Goal: Task Accomplishment & Management: Manage account settings

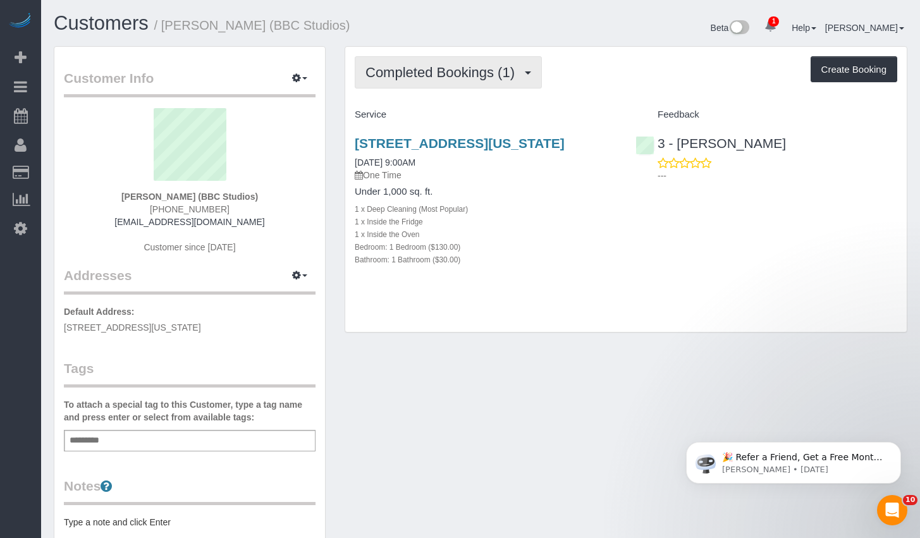
click at [495, 76] on span "Completed Bookings (1)" at bounding box center [442, 72] width 155 height 16
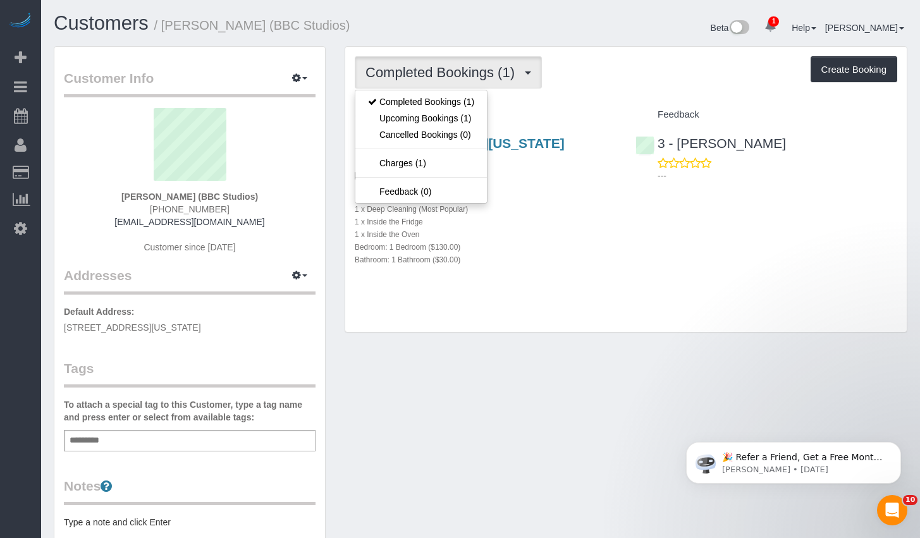
click at [577, 310] on div "Completed Bookings (1) Completed Bookings (1) Upcoming Bookings (1) Cancelled B…" at bounding box center [625, 190] width 561 height 286
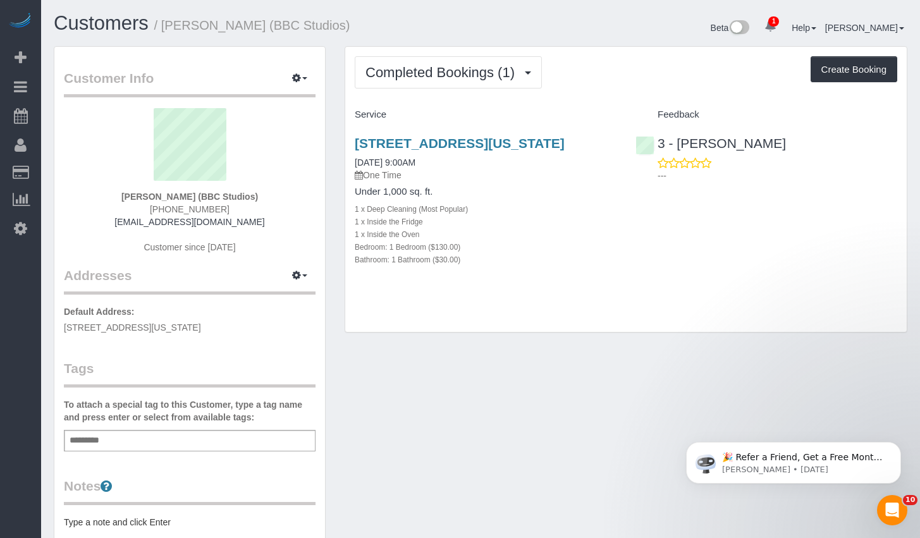
drag, startPoint x: 244, startPoint y: 326, endPoint x: 60, endPoint y: 329, distance: 184.0
click at [60, 329] on div "Customer Info Edit Contact Info Send Message Email Preferences Special Sales Ta…" at bounding box center [189, 463] width 271 height 833
copy span "55 W 14th St. Apt #5A, New York, NY 10011"
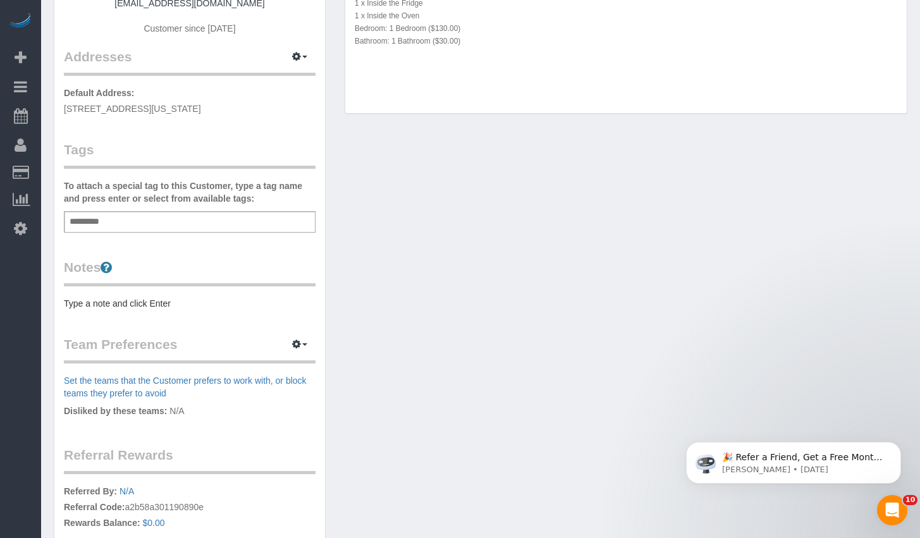
click at [197, 291] on div "Notes Type a note and click Enter" at bounding box center [190, 284] width 252 height 52
click at [191, 312] on div "Customer Info Edit Contact Info Send Message Email Preferences Special Sales Ta…" at bounding box center [189, 244] width 271 height 833
click at [194, 303] on pre "Type a note and click Enter" at bounding box center [190, 303] width 252 height 13
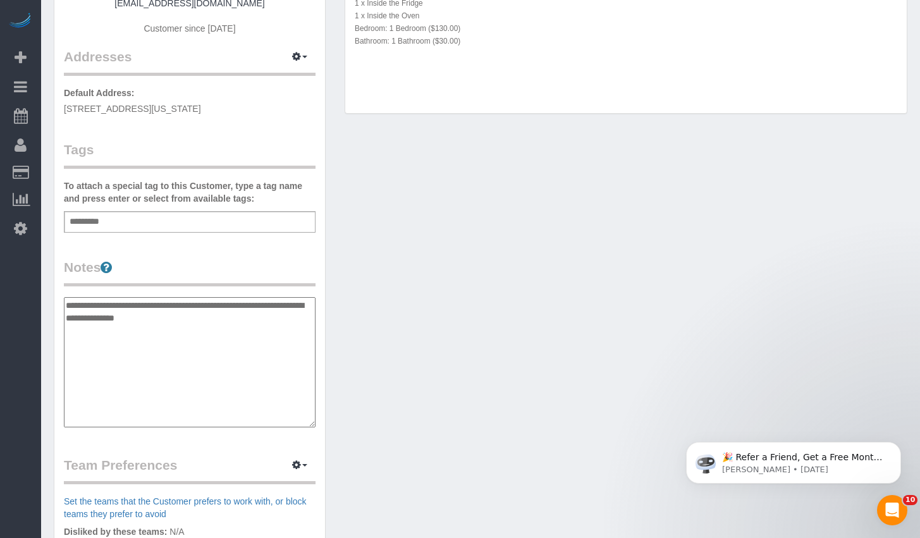
type textarea "**********"
click at [152, 208] on div "To attach a special tag to this Customer, type a tag name and press enter or se…" at bounding box center [190, 206] width 252 height 53
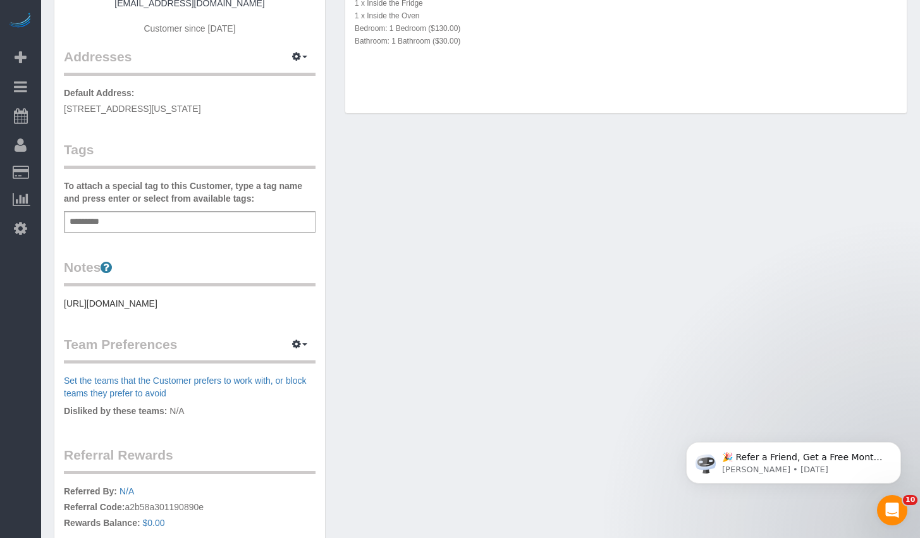
click at [154, 213] on div "Add a tag" at bounding box center [190, 221] width 252 height 21
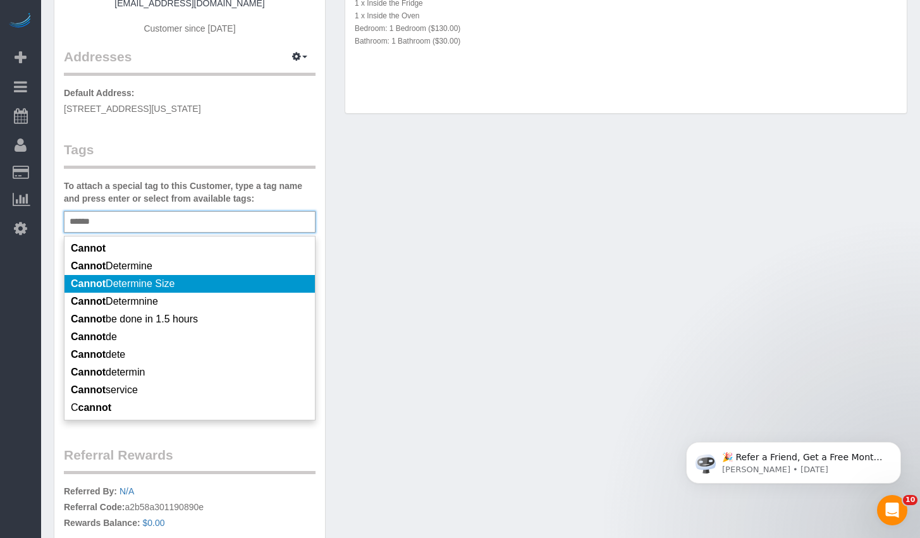
type input "******"
click at [143, 283] on span "Cannot Determine Size" at bounding box center [123, 283] width 104 height 11
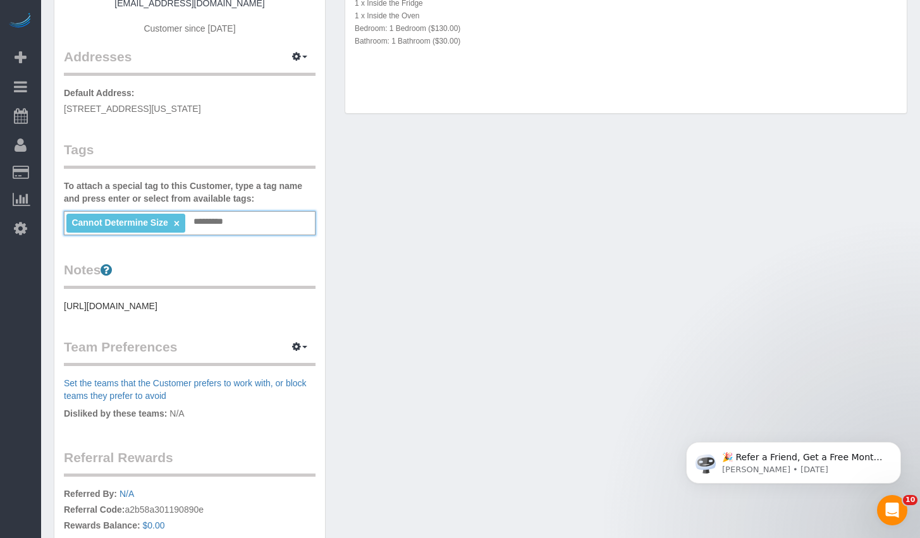
scroll to position [0, 0]
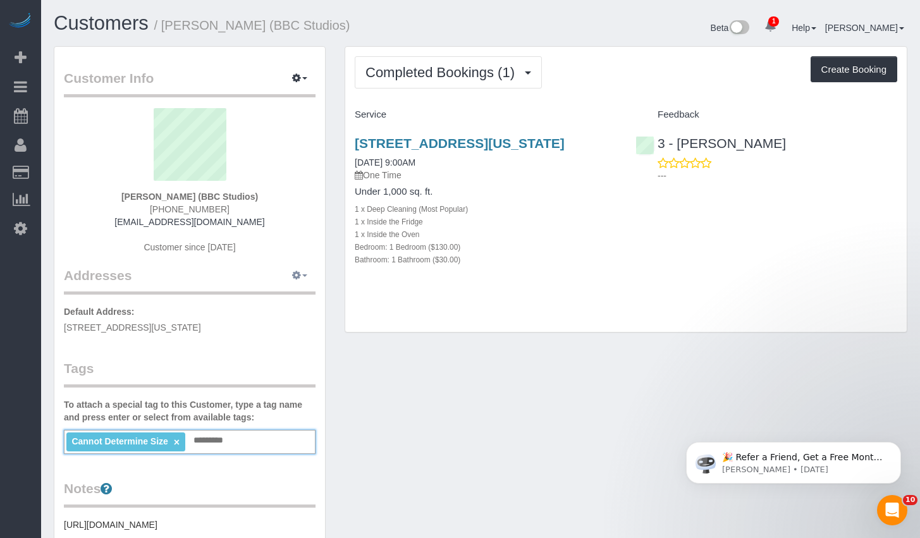
click at [302, 272] on button "button" at bounding box center [300, 276] width 32 height 20
click at [278, 300] on button "Manage Addresses" at bounding box center [263, 300] width 102 height 18
select select "NY"
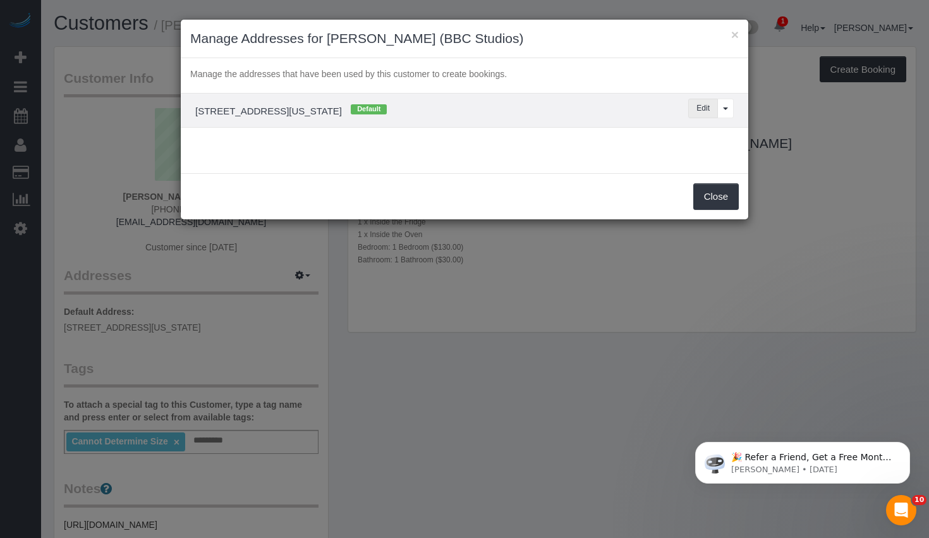
click at [708, 108] on button "Edit" at bounding box center [703, 109] width 30 height 20
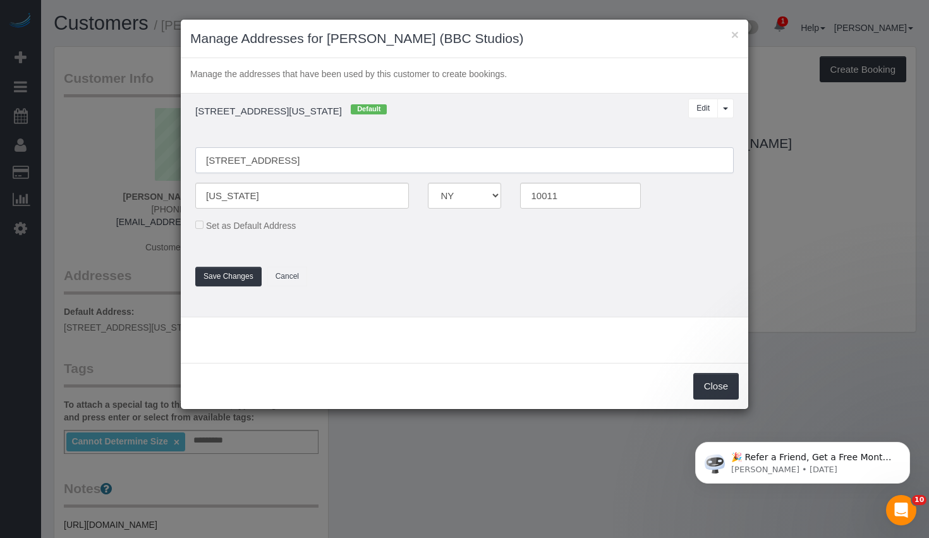
click at [226, 162] on input "55 W 14th St. Apt #5A" at bounding box center [464, 160] width 539 height 26
type input "55 West 14th Street Apt. 5A"
click at [211, 276] on button "Save Changes" at bounding box center [228, 277] width 66 height 20
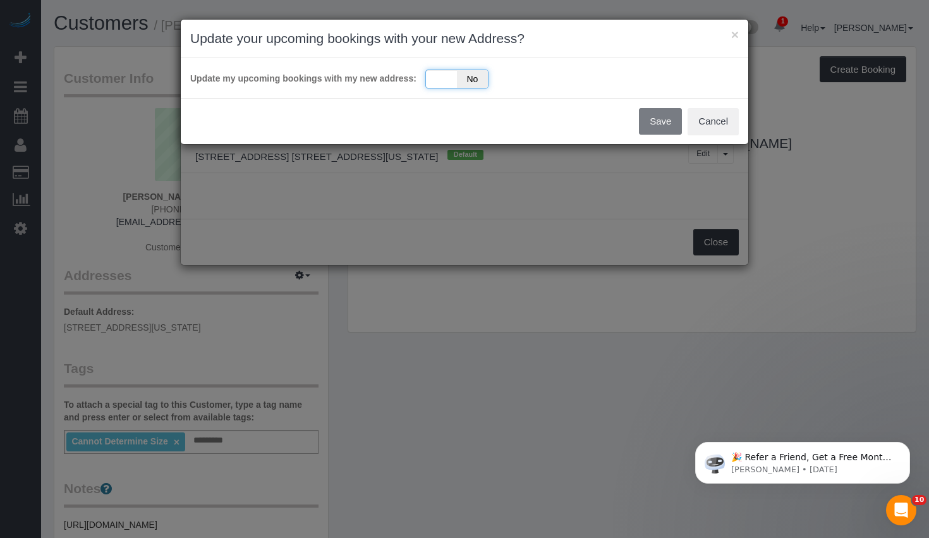
click at [443, 82] on div "Yes No" at bounding box center [456, 79] width 63 height 19
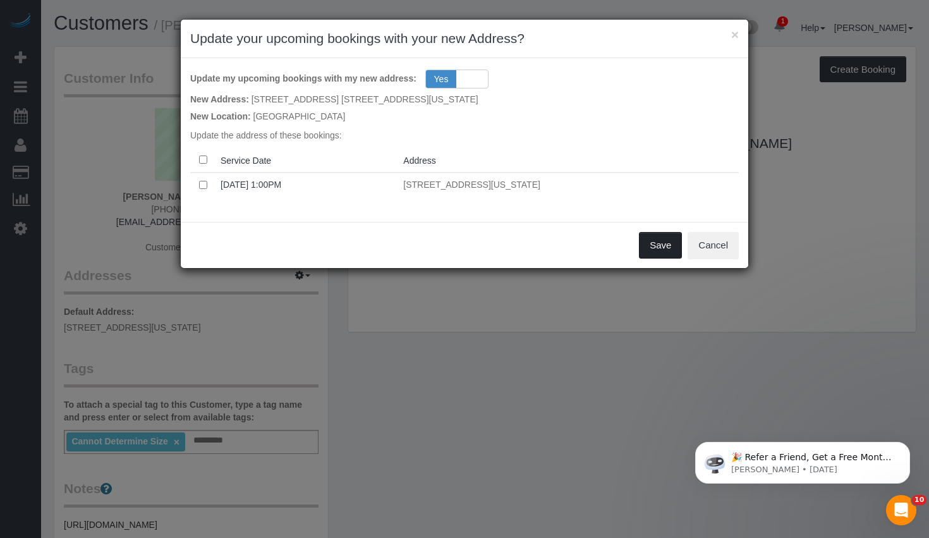
click at [654, 253] on button "Save" at bounding box center [660, 245] width 43 height 27
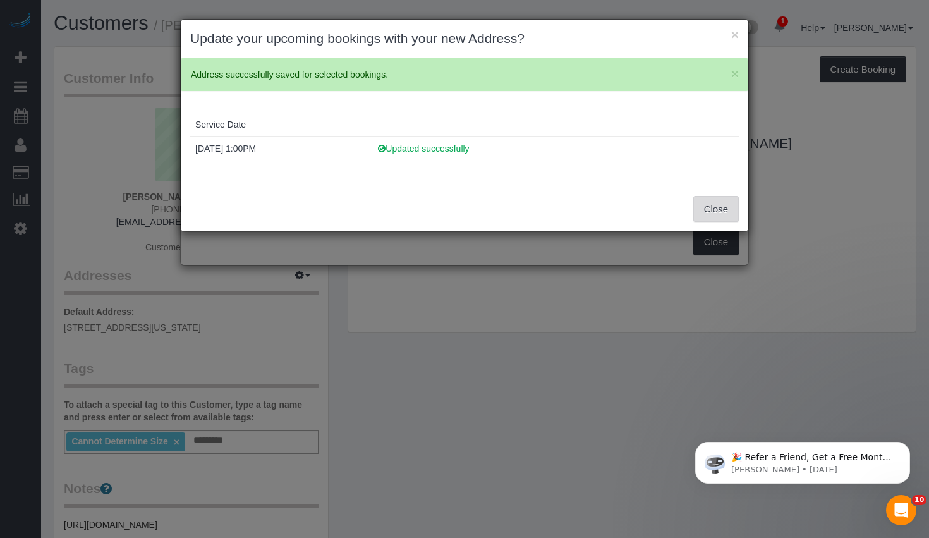
click at [705, 221] on button "Close" at bounding box center [716, 209] width 46 height 27
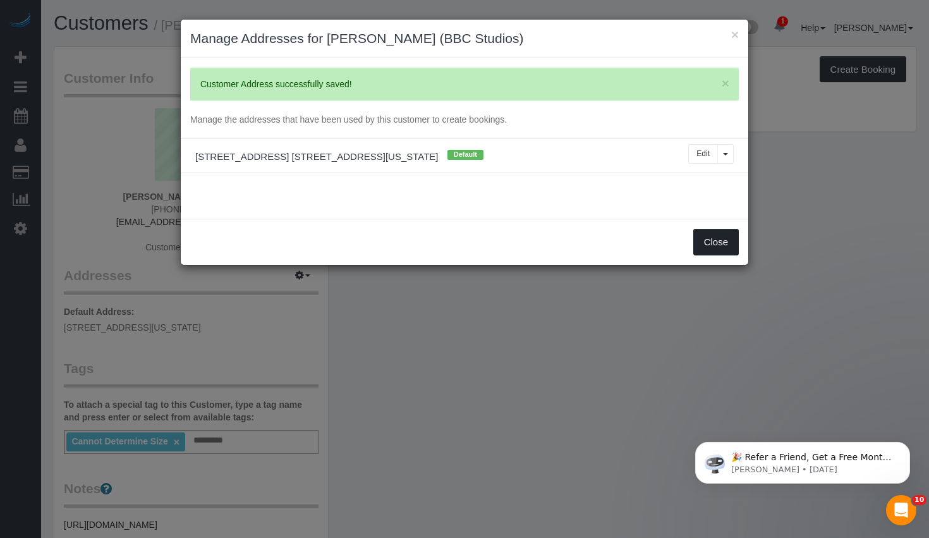
click at [704, 241] on button "Close" at bounding box center [716, 242] width 46 height 27
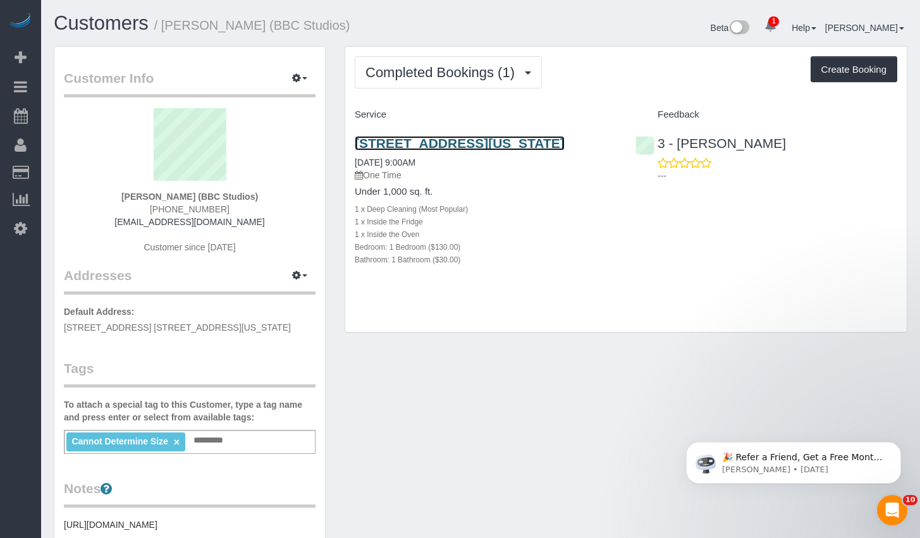
click at [546, 144] on link "55 West 14th Street, Apt#5a, New York, NY 10011" at bounding box center [460, 143] width 210 height 15
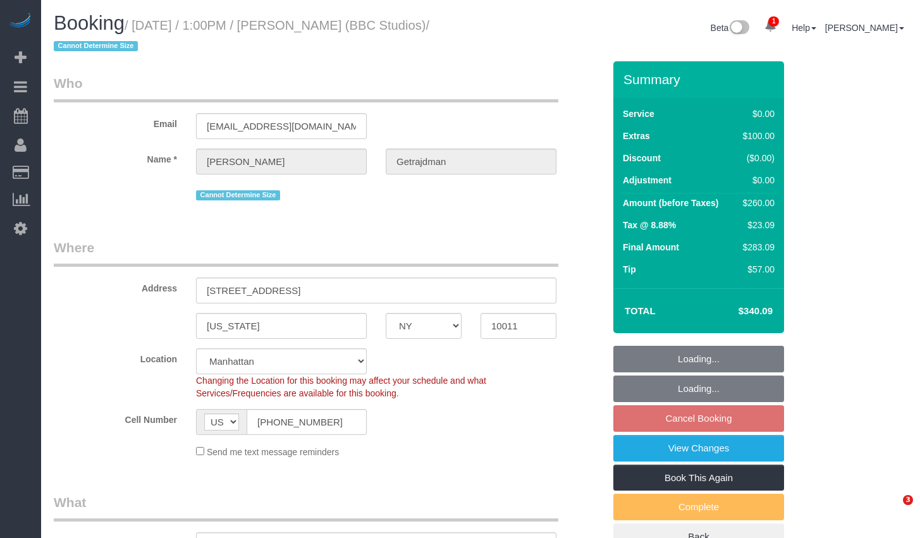
select select "NY"
select select "string:stripe-pm_1RyxEe4VGloSiKo7e7blkJCj"
select select "spot5"
select select "number:59"
select select "number:74"
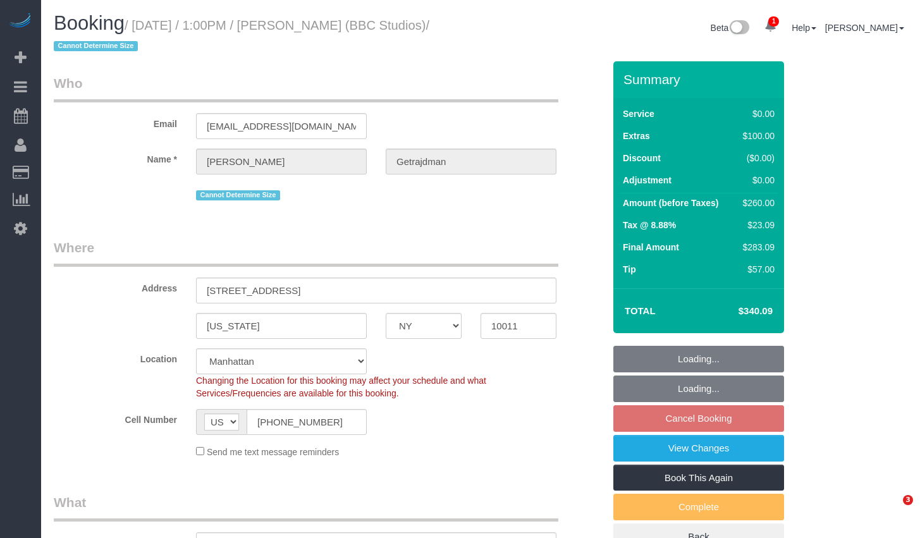
select select "number:15"
select select "number:5"
select select "1"
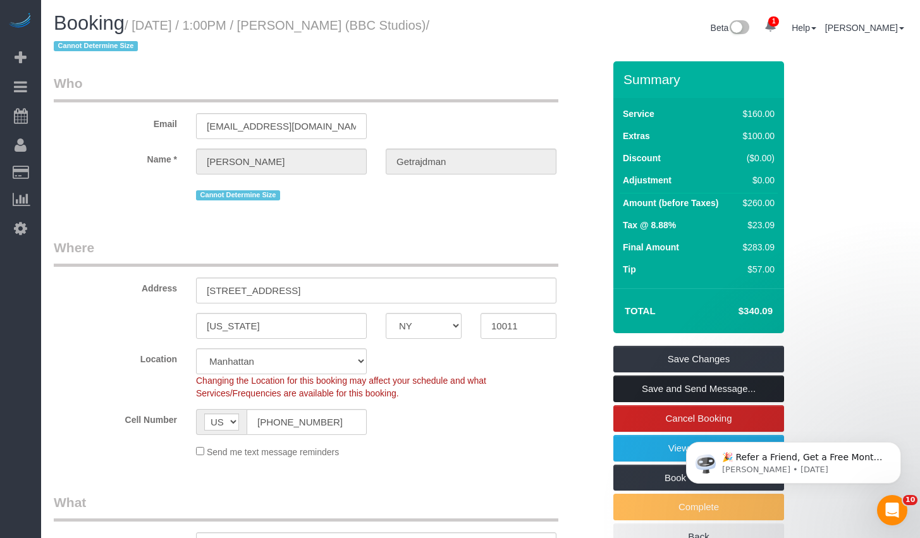
click at [703, 388] on link "Save and Send Message..." at bounding box center [698, 388] width 171 height 27
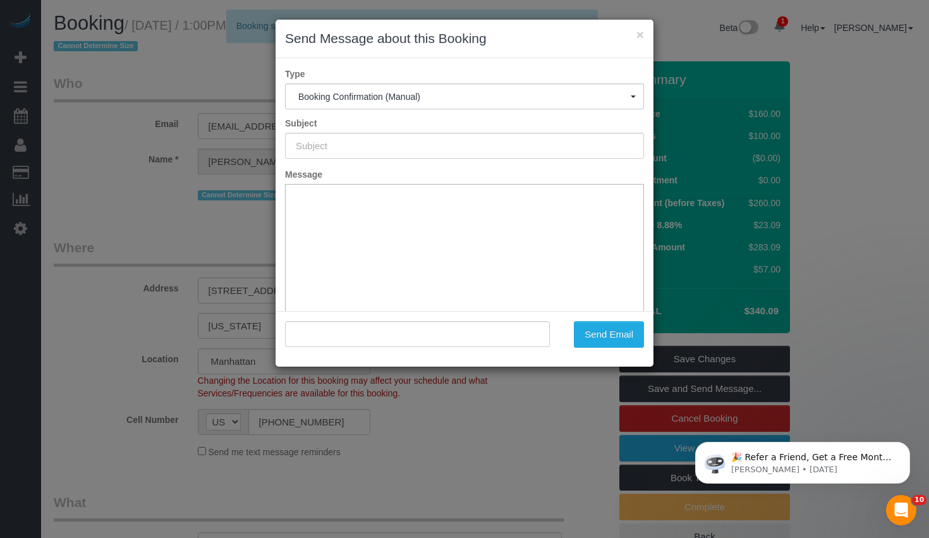
type input "Cleaning Confirmed for 08/24/2025 at 1:00pm"
type input ""Sabrina Getrajdman" <sgetrajdman@gmail.com>"
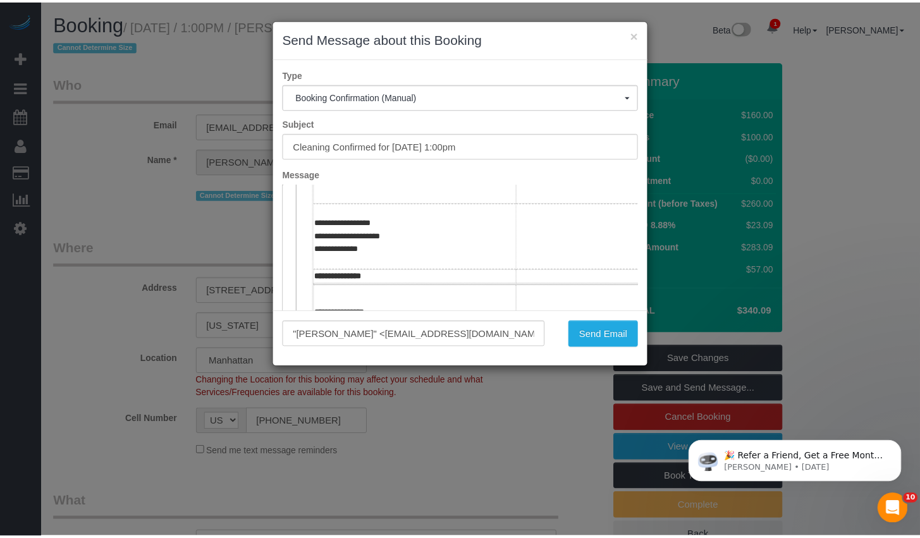
scroll to position [381, 0]
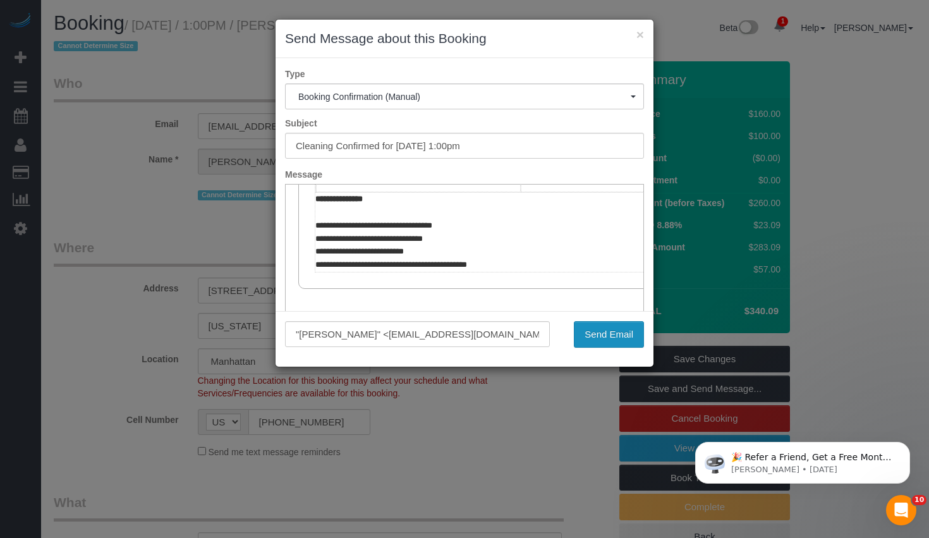
click at [621, 337] on button "Send Email" at bounding box center [609, 334] width 70 height 27
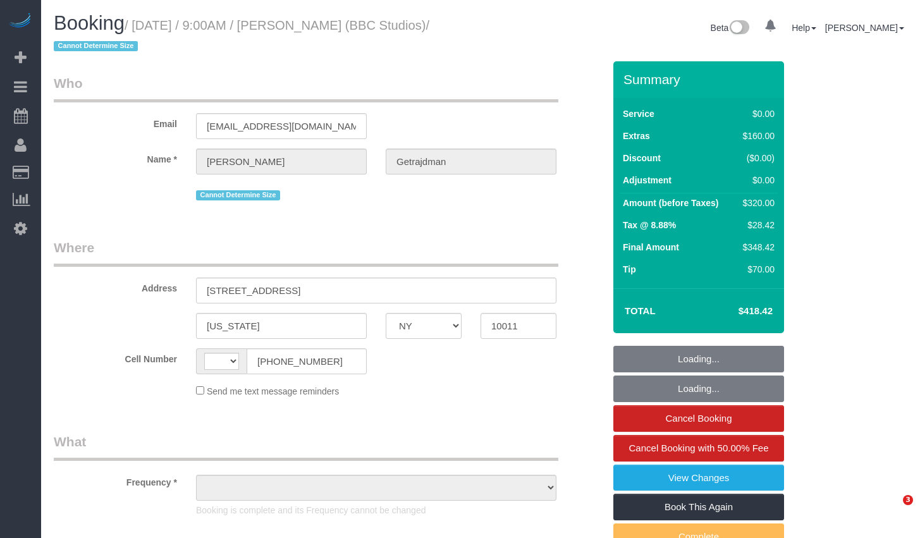
select select "NY"
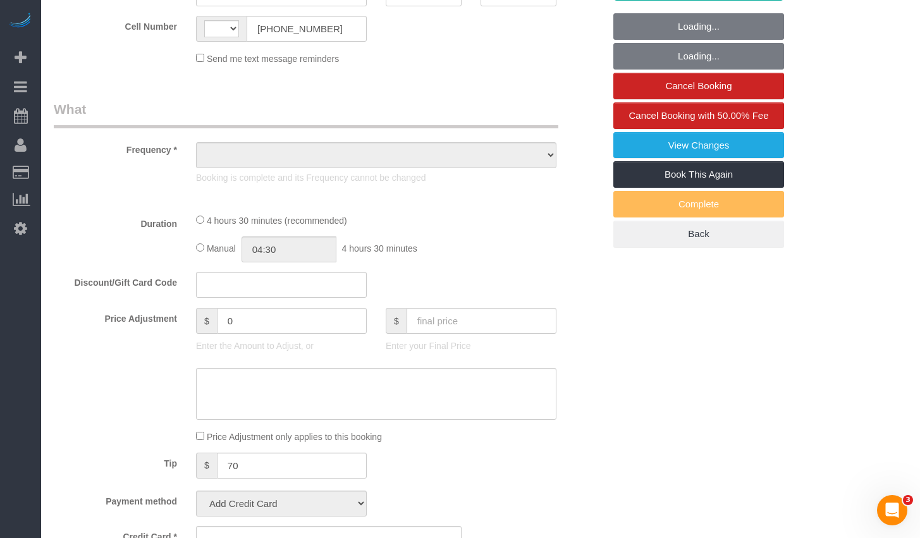
select select "object:412"
select select "number:89"
select select "number:90"
select select "number:15"
select select "number:5"
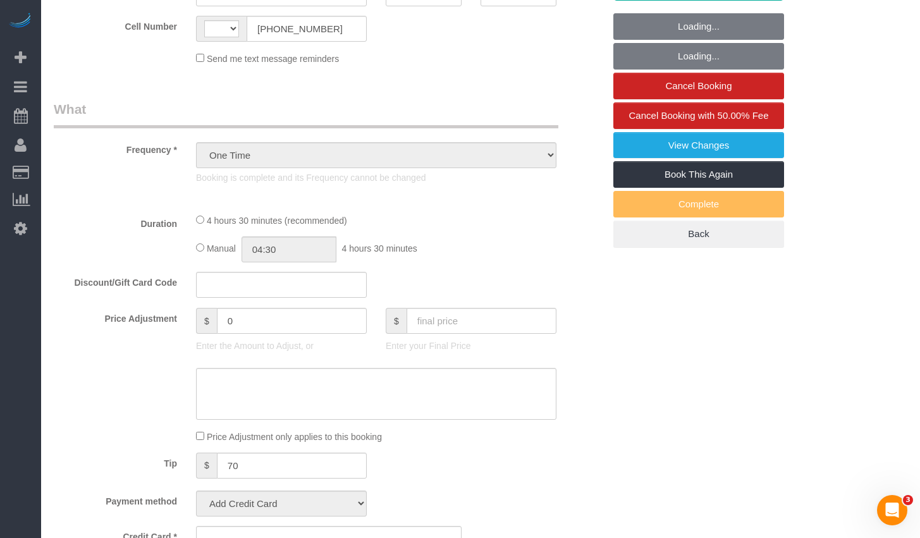
select select "1"
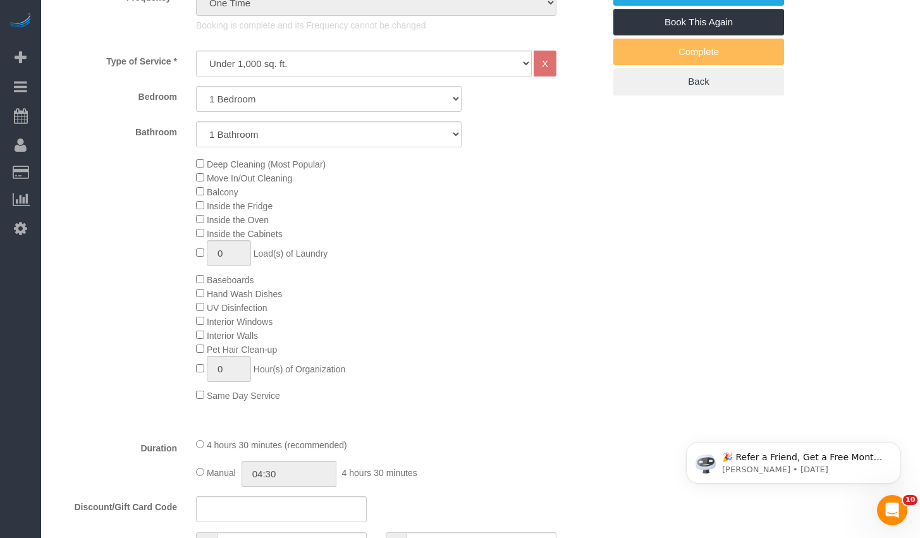
select select "string:US"
select select "spot1"
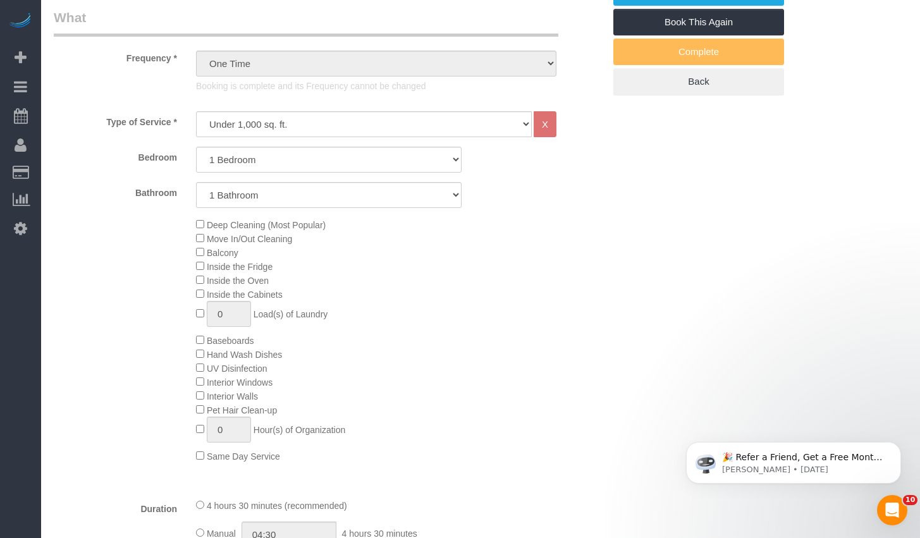
scroll to position [546, 0]
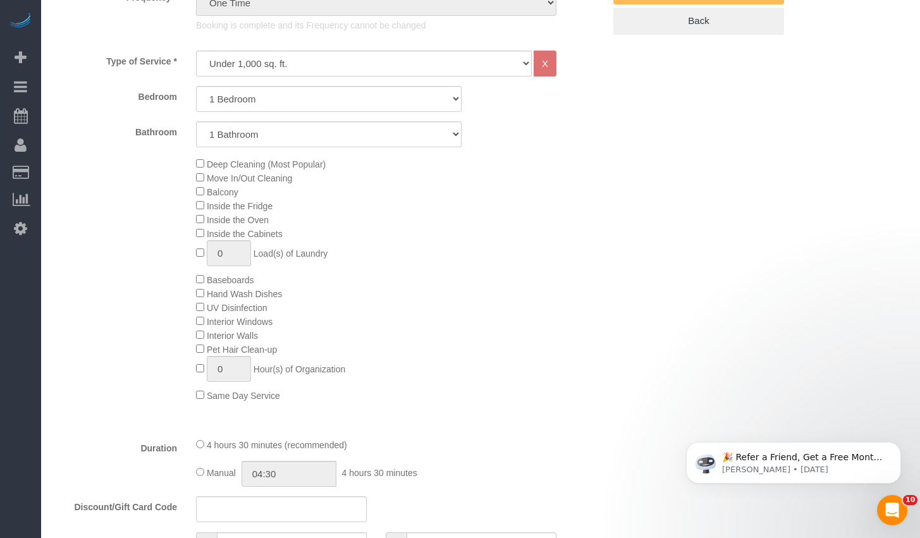
select select "object:1333"
select select "string:stripe-pm_1QNcnX4VGloSiKo7UIRD5Vft"
select select "1"
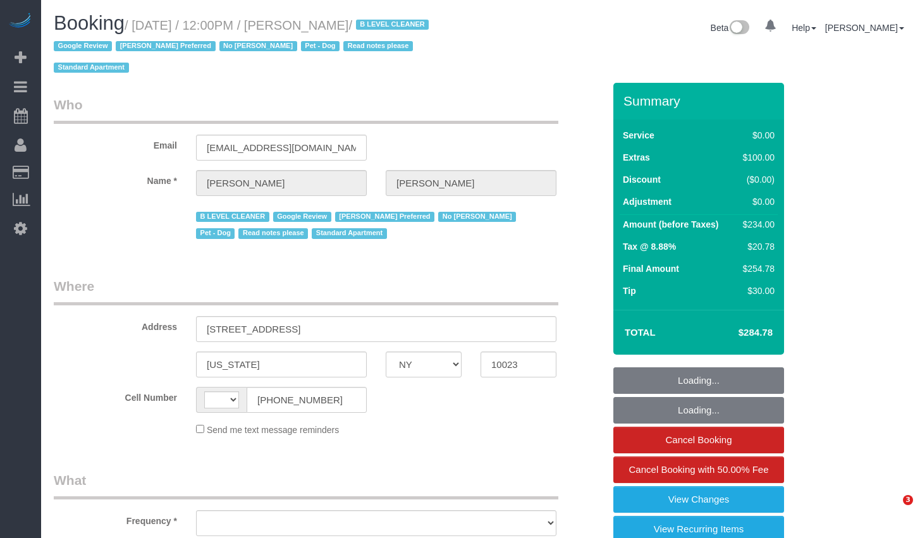
select select "NY"
select select "string:[GEOGRAPHIC_DATA]"
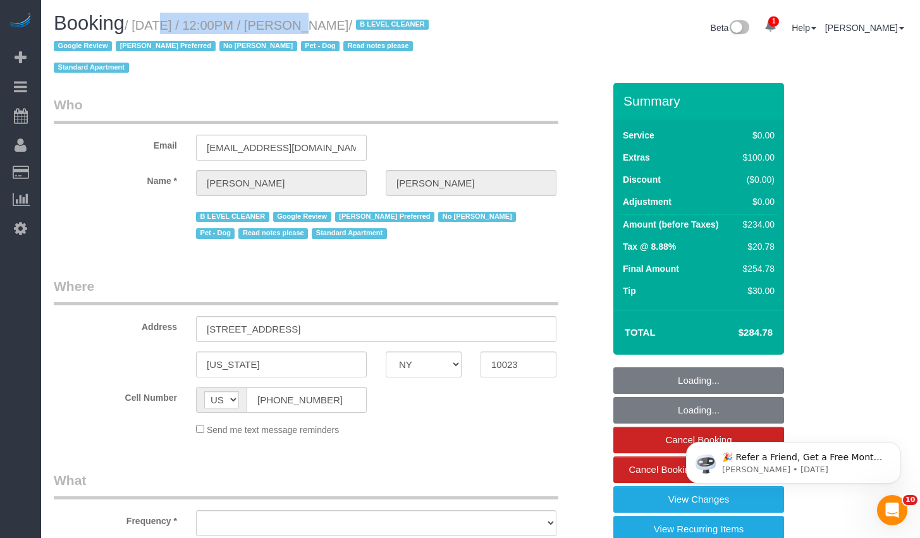
select select "1"
select select "number:56"
select select "number:72"
select select "number:13"
select select "number:6"
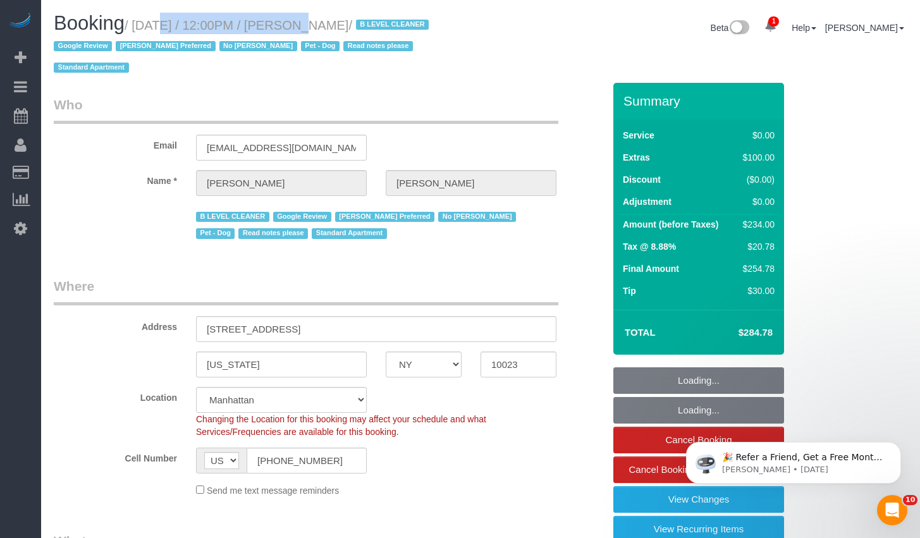
select select "object:913"
select select "spot1"
select select "string:stripe-pm_1Iw5F44VGloSiKo7Msqfv3Zn"
select select "object:921"
select select "1"
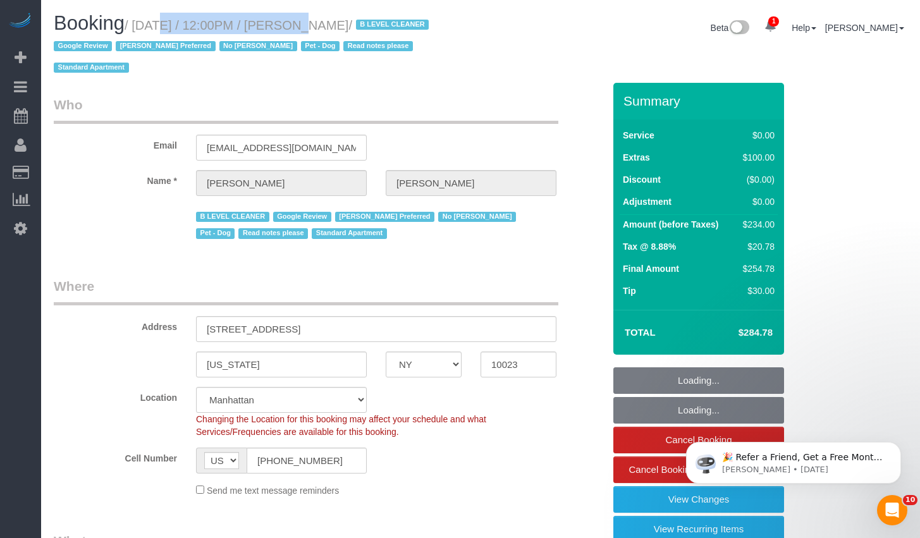
drag, startPoint x: 0, startPoint y: 0, endPoint x: 394, endPoint y: 32, distance: 395.1
click at [394, 32] on small "/ August 22, 2025 / 12:00PM / John Goldman / B LEVEL CLEANER Google Review Liz …" at bounding box center [243, 46] width 379 height 57
copy small "August 22, 2025 / 12:00PM / John Goldman"
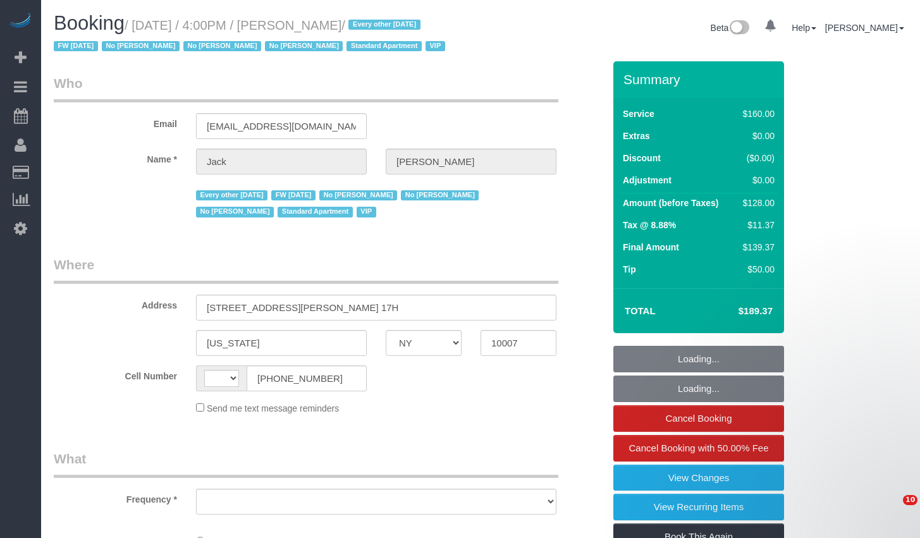
select select "NY"
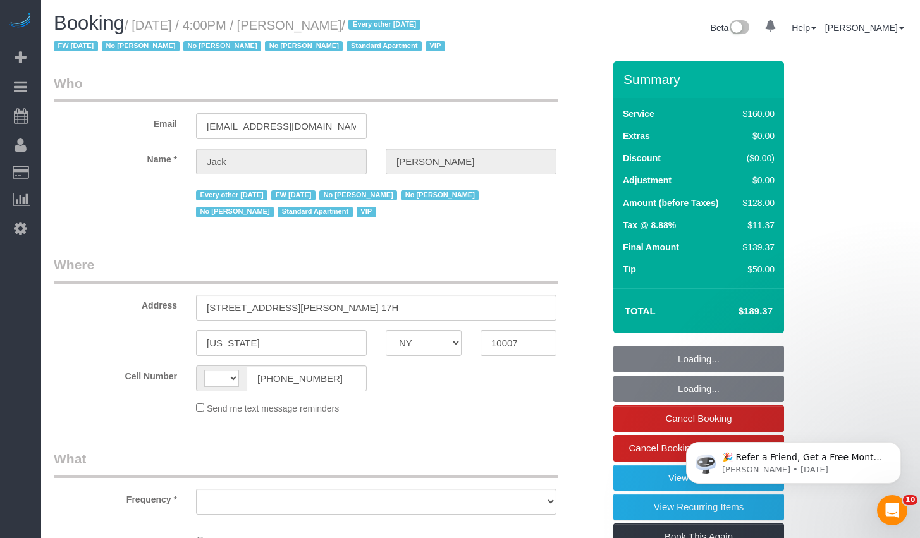
select select "string:[GEOGRAPHIC_DATA]"
select select "object:412"
select select "spot1"
select select "number:56"
select select "number:78"
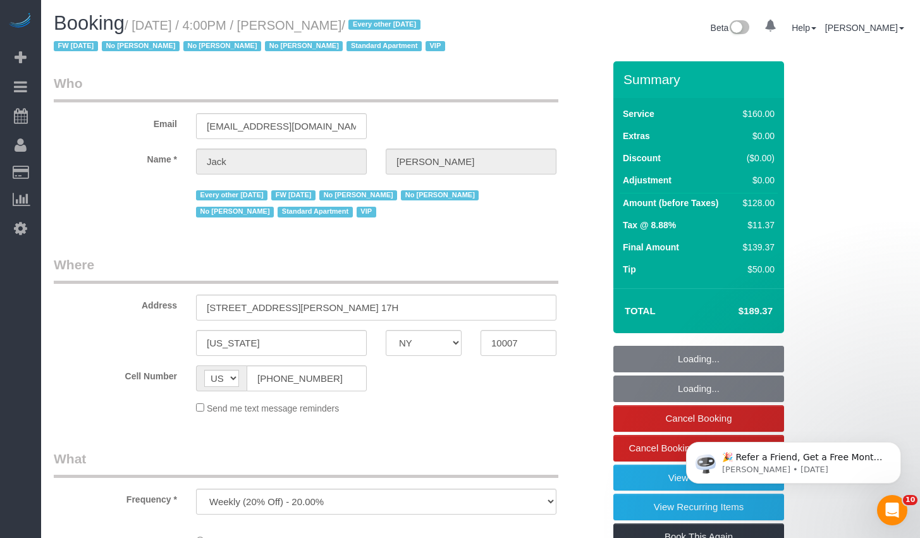
select select "number:15"
select select "number:6"
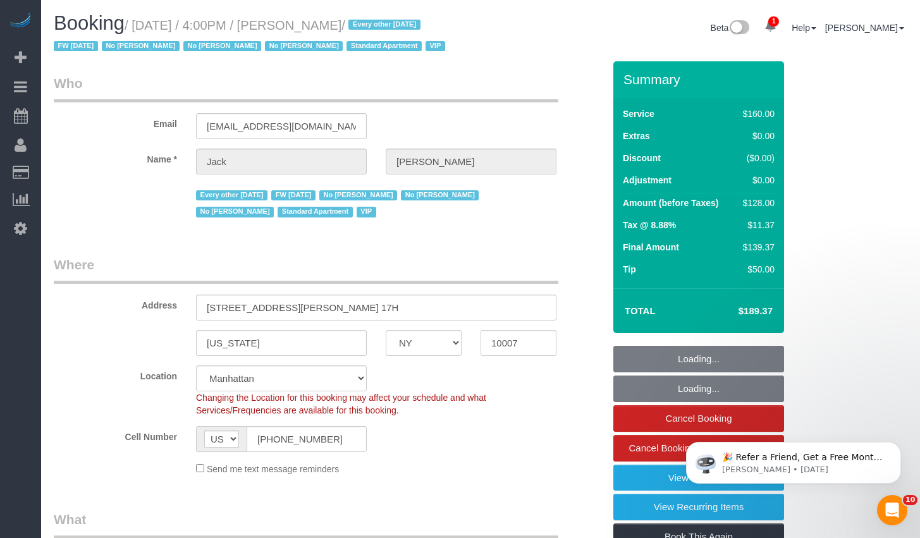
select select "object:947"
select select "string:stripe-pm_1R9Bsk4VGloSiKo7ufTdcySD"
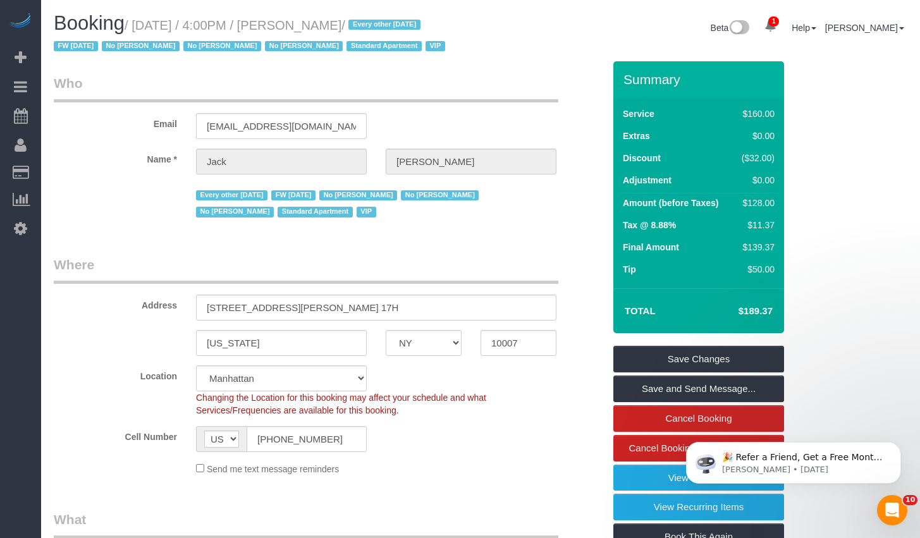
drag, startPoint x: 143, startPoint y: 30, endPoint x: 393, endPoint y: 21, distance: 249.8
click at [393, 21] on small "/ August 22, 2025 / 4:00PM / Jack Baughman / Every other Friday FW 02/02/2025 N…" at bounding box center [251, 35] width 395 height 35
copy small "August 22, 2025 / 4:00PM / Jack Baughman"
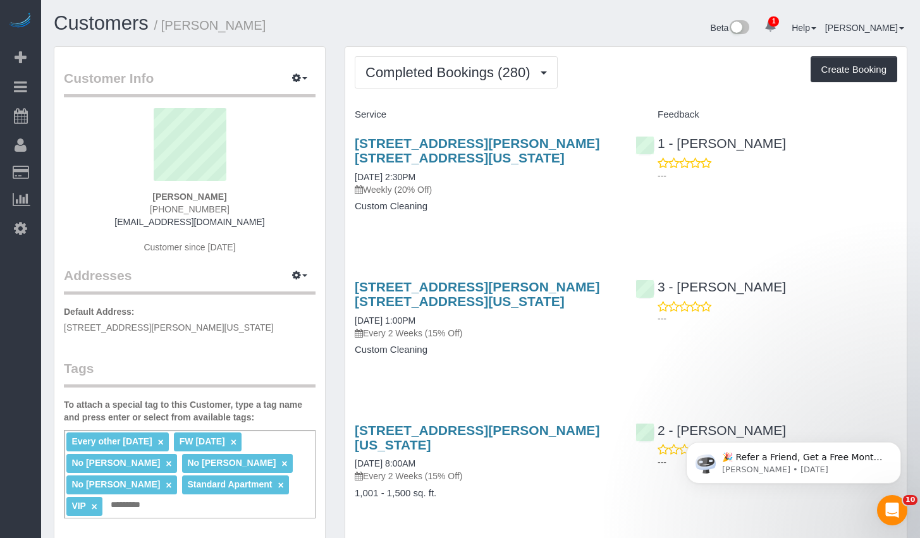
drag, startPoint x: 222, startPoint y: 210, endPoint x: 155, endPoint y: 205, distance: 66.6
click at [155, 205] on div "[PERSON_NAME] [PHONE_NUMBER] [EMAIL_ADDRESS][DOMAIN_NAME] Customer since [DATE]" at bounding box center [190, 187] width 252 height 158
copy span "[PHONE_NUMBER]"
click at [505, 367] on div "[STREET_ADDRESS][PERSON_NAME] [STREET_ADDRESS][US_STATE] [DATE] 1:00PM Every 2 …" at bounding box center [485, 325] width 281 height 112
click at [430, 76] on span "Completed Bookings (280)" at bounding box center [450, 72] width 171 height 16
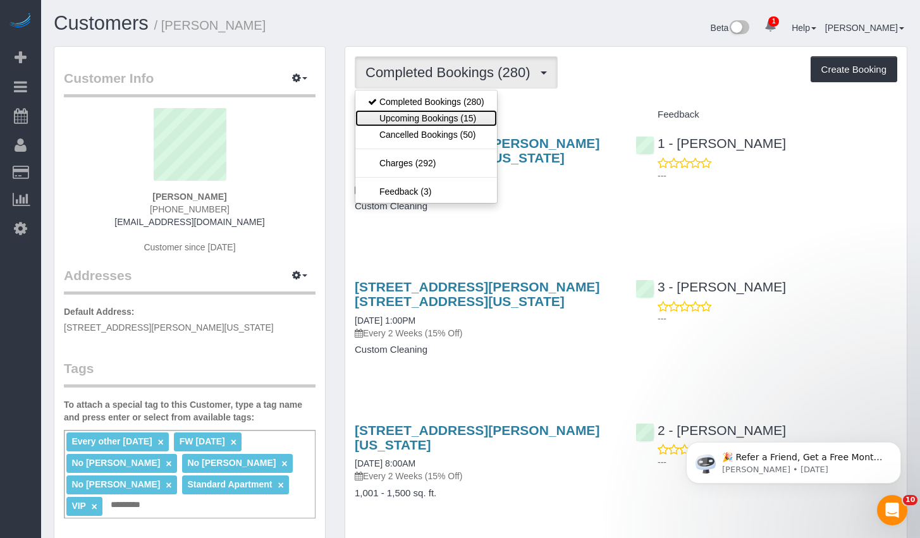
click at [429, 116] on link "Upcoming Bookings (15)" at bounding box center [426, 118] width 142 height 16
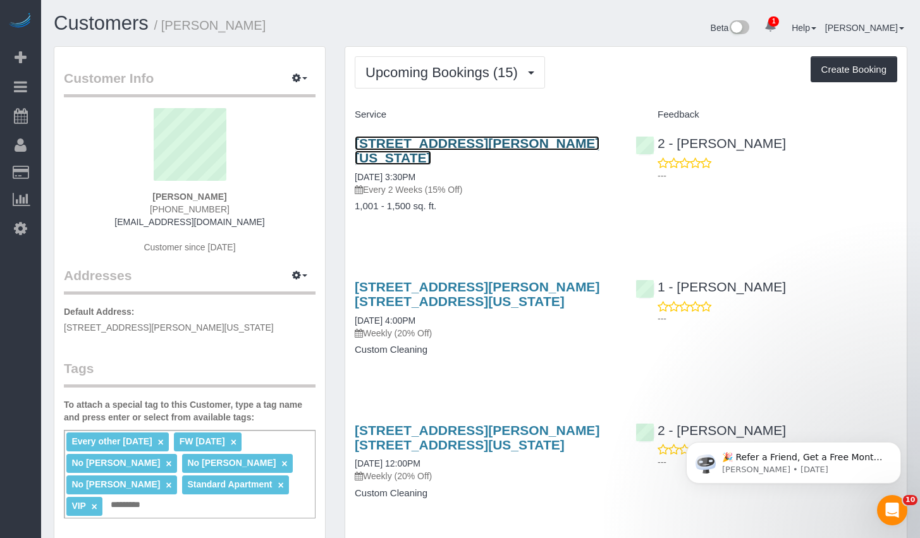
click at [449, 144] on link "49 Chambers Street, Apt #12h, New York, NY 10007" at bounding box center [477, 150] width 245 height 29
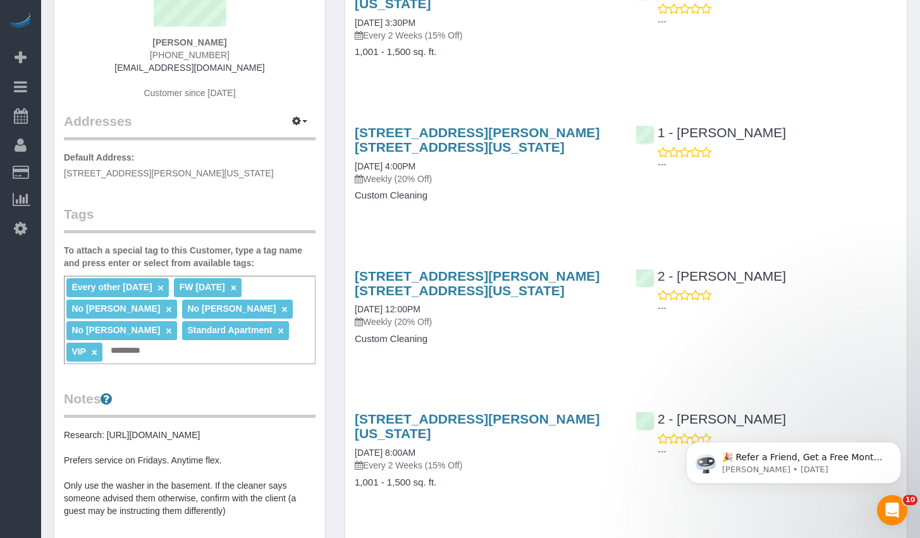
drag, startPoint x: 169, startPoint y: 363, endPoint x: 175, endPoint y: 353, distance: 11.6
click at [173, 357] on div "Customer Info Edit Contact Info Send Message Email Preferences Special Sales Ta…" at bounding box center [189, 384] width 271 height 982
click at [175, 353] on div "Every other Friday × FW 02/02/2025 × No Chanda Douglas × No Devenere Kelly × No…" at bounding box center [190, 320] width 252 height 88
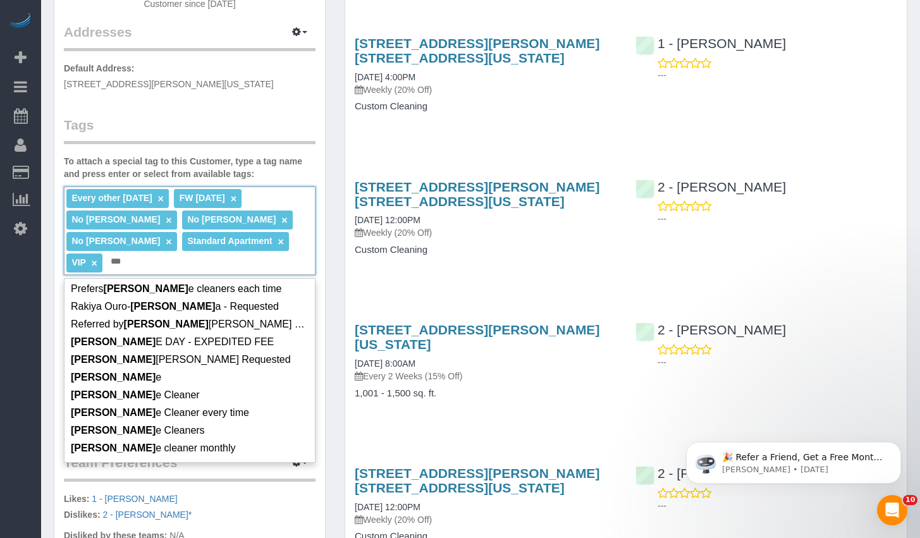
scroll to position [269, 0]
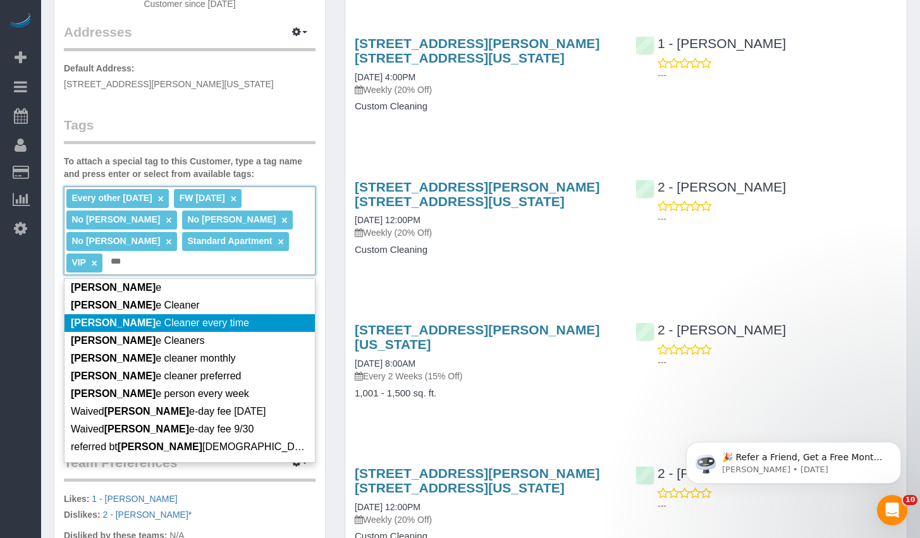
type input "***"
click at [180, 328] on span "Sam e Cleaner every time" at bounding box center [160, 322] width 178 height 11
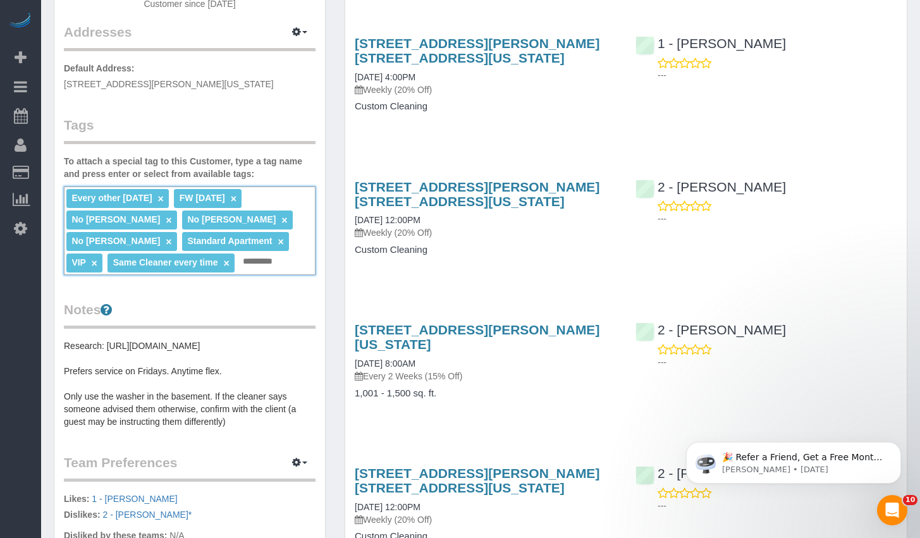
click at [631, 265] on div "49 Chambers Street, Apt. 17h, New York, NY 10007 08/29/2025 12:00PM Weekly (20%…" at bounding box center [625, 225] width 561 height 112
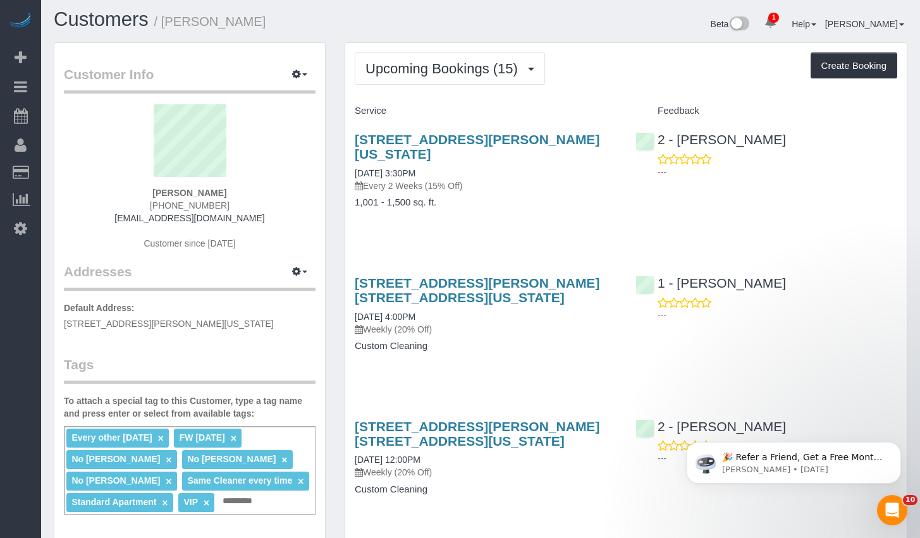
scroll to position [0, 0]
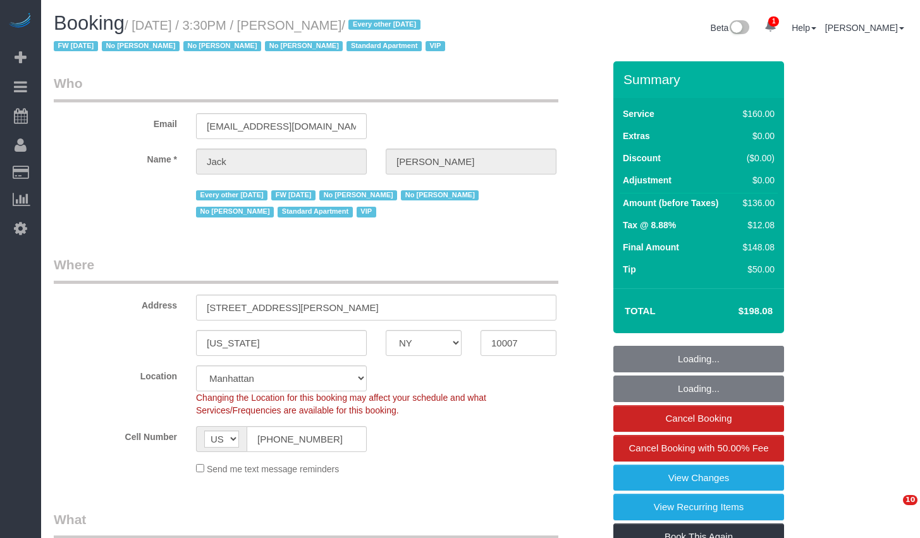
select select "NY"
select select "number:89"
select select "number:90"
select select "number:15"
select select "number:6"
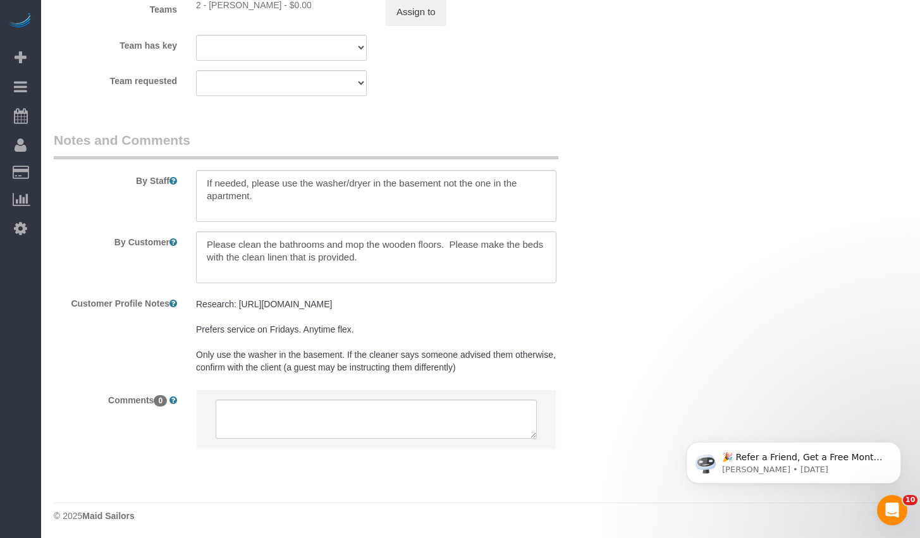
scroll to position [1635, 0]
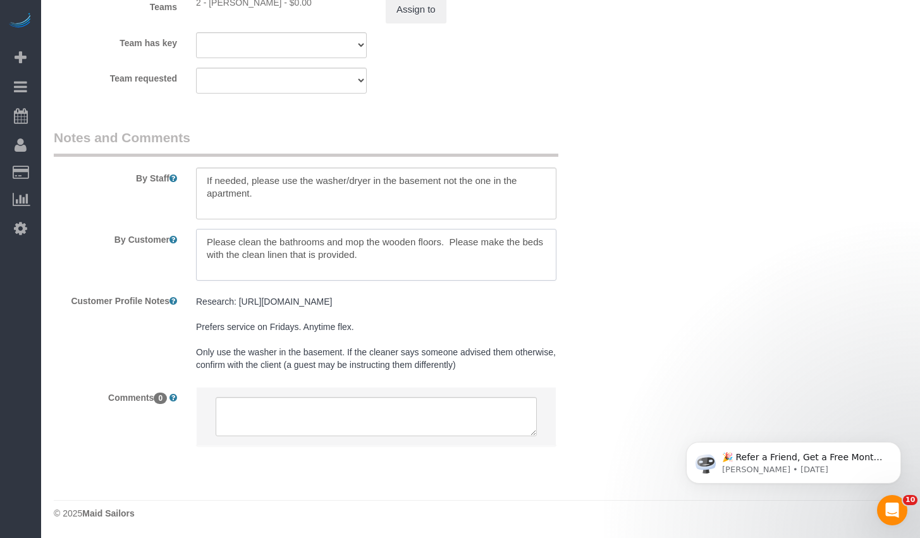
click at [523, 263] on textarea at bounding box center [376, 255] width 360 height 52
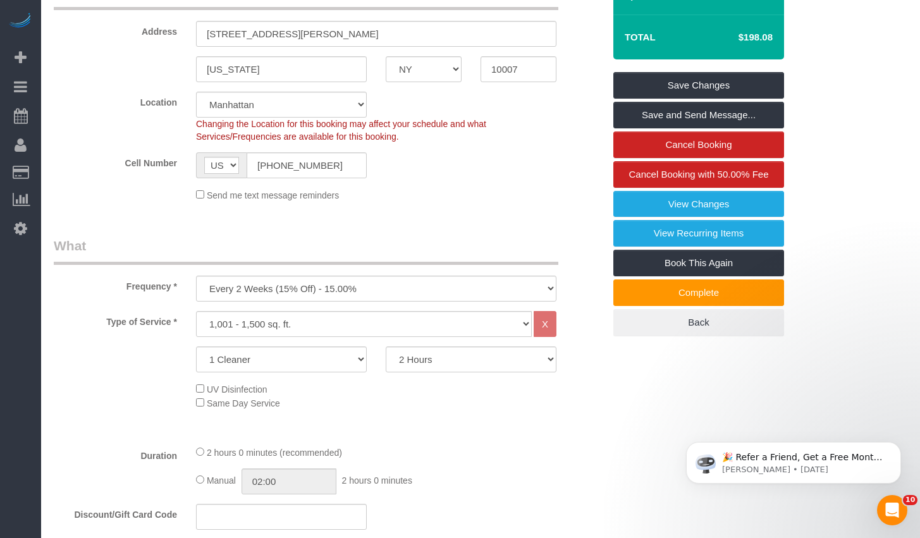
scroll to position [0, 0]
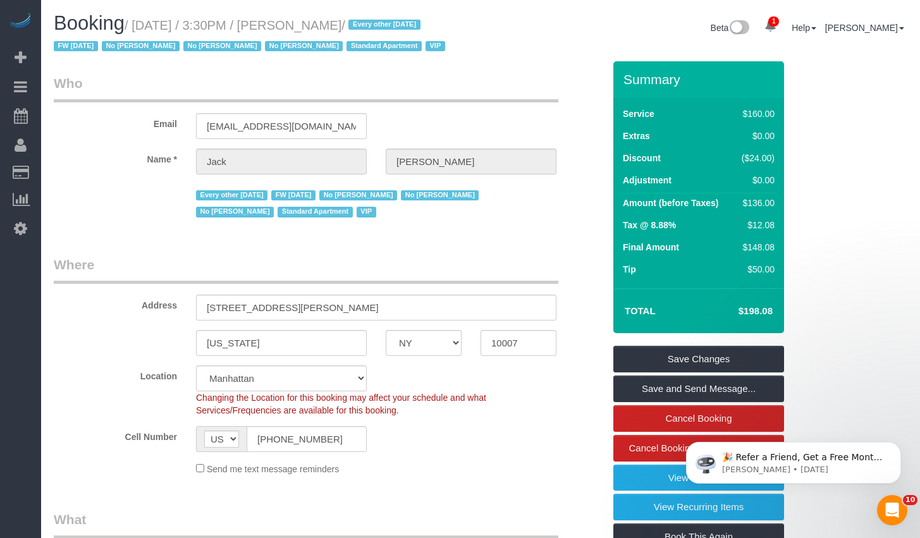
click at [332, 102] on legend "Who" at bounding box center [306, 88] width 504 height 28
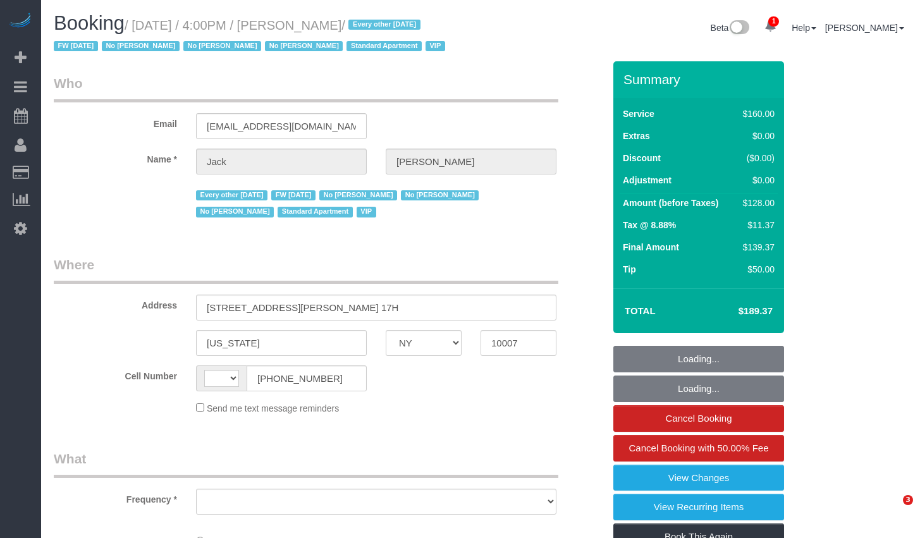
select select "NY"
select select "string:[GEOGRAPHIC_DATA]"
select select "number:56"
select select "number:78"
select select "number:15"
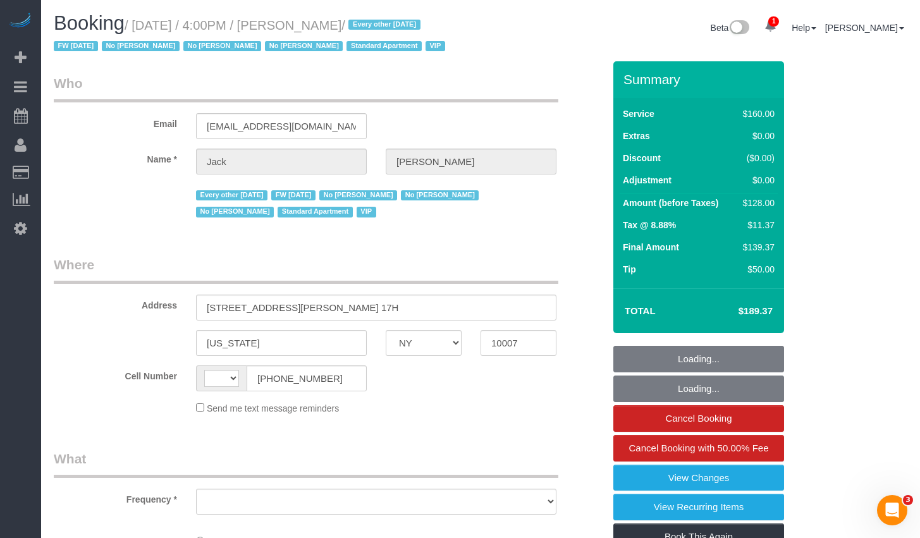
select select "number:6"
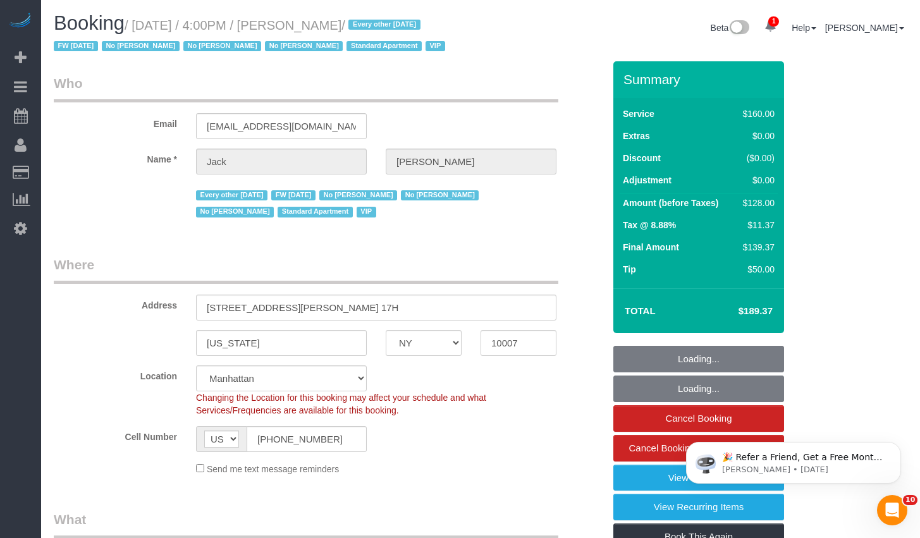
select select "string:stripe-pm_1R9Bsk4VGloSiKo7ufTdcySD"
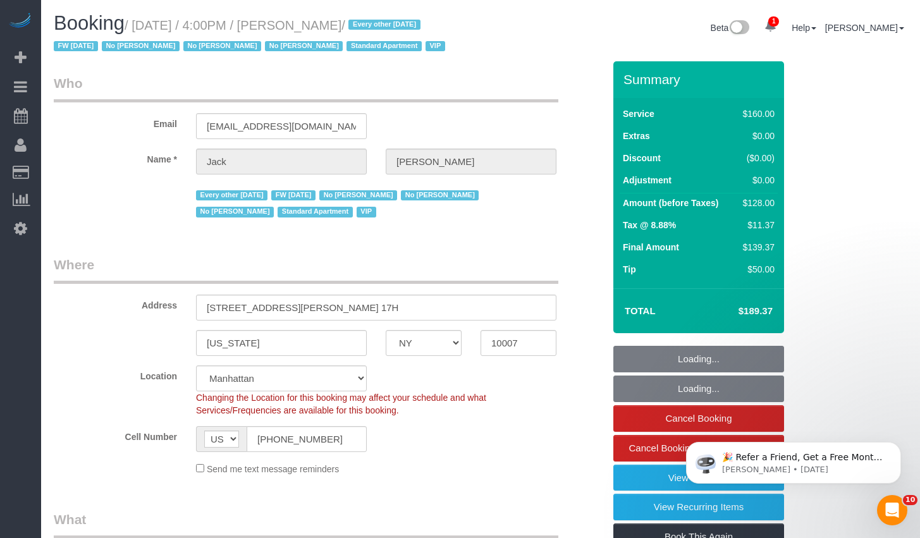
select select "object:939"
select select "spot1"
select select "object:1360"
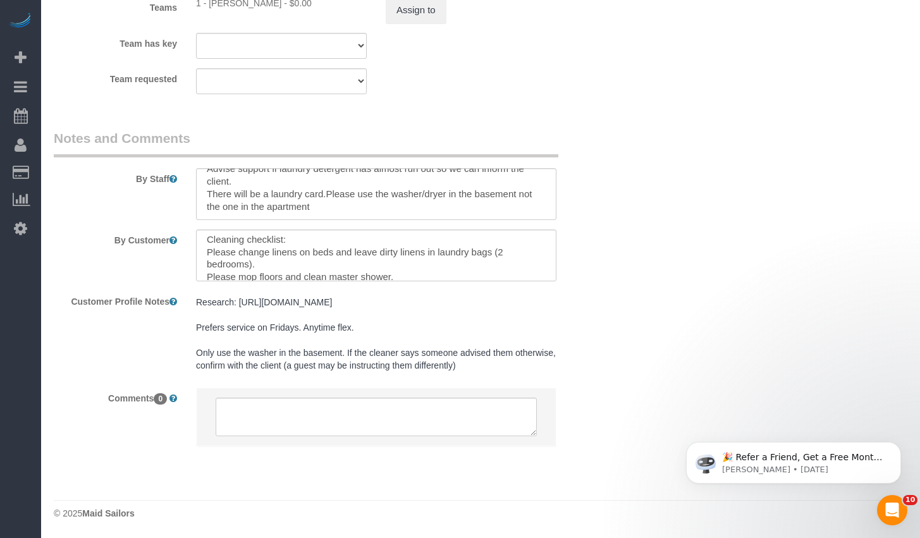
scroll to position [37, 0]
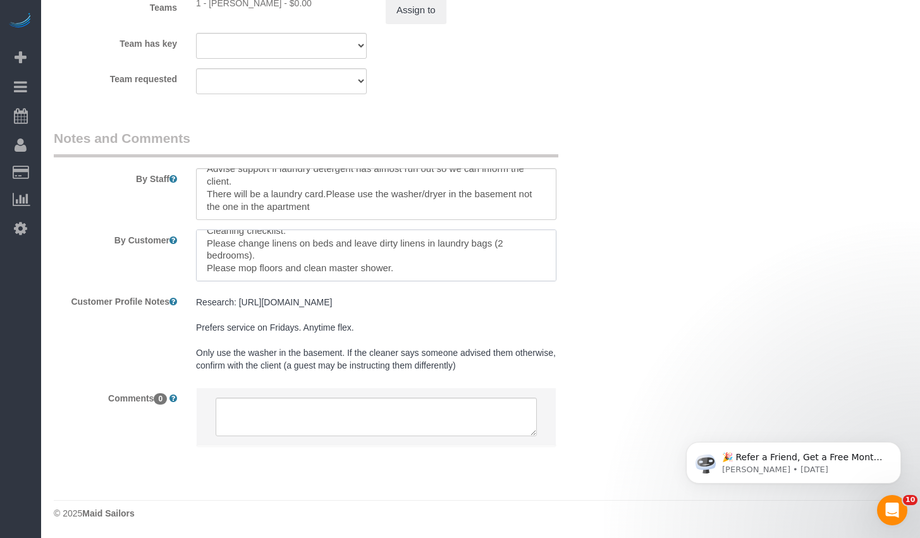
click at [444, 270] on textarea at bounding box center [376, 255] width 360 height 52
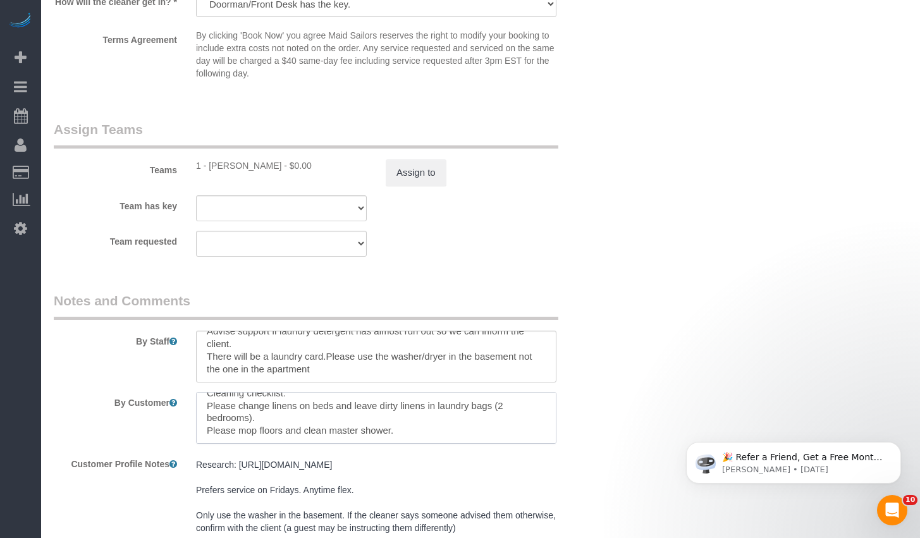
scroll to position [1554, 0]
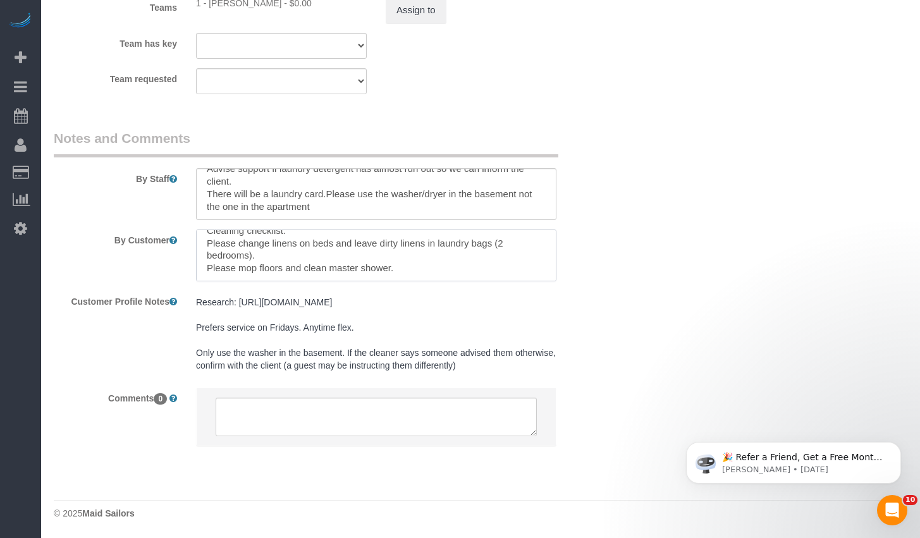
click at [471, 270] on textarea at bounding box center [376, 255] width 360 height 52
paste textarea "Unit 17H – Special Instructions Detergent: If Tide pods are missing, get deterg…"
type textarea "Standard cleaning of 2bed/2bath Cleaning checklist: Please change linens on bed…"
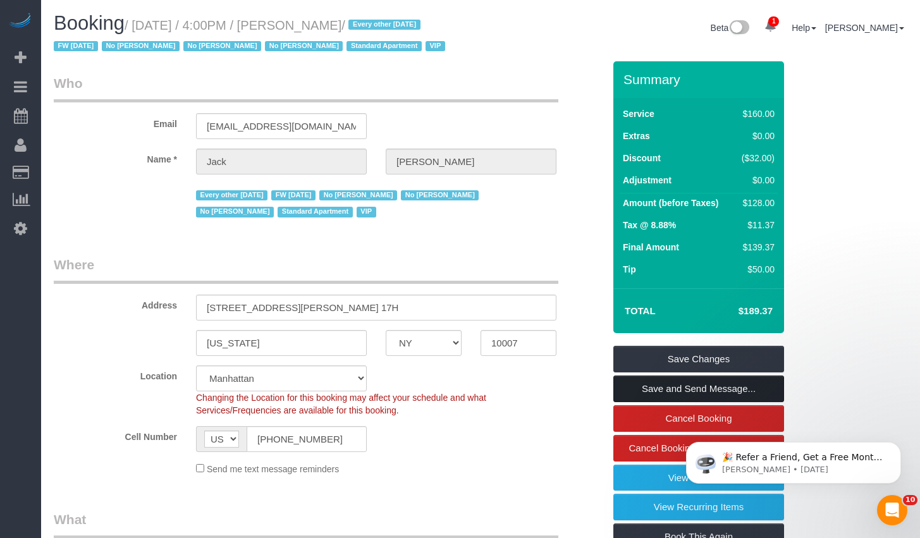
click at [652, 402] on link "Save and Send Message..." at bounding box center [698, 388] width 171 height 27
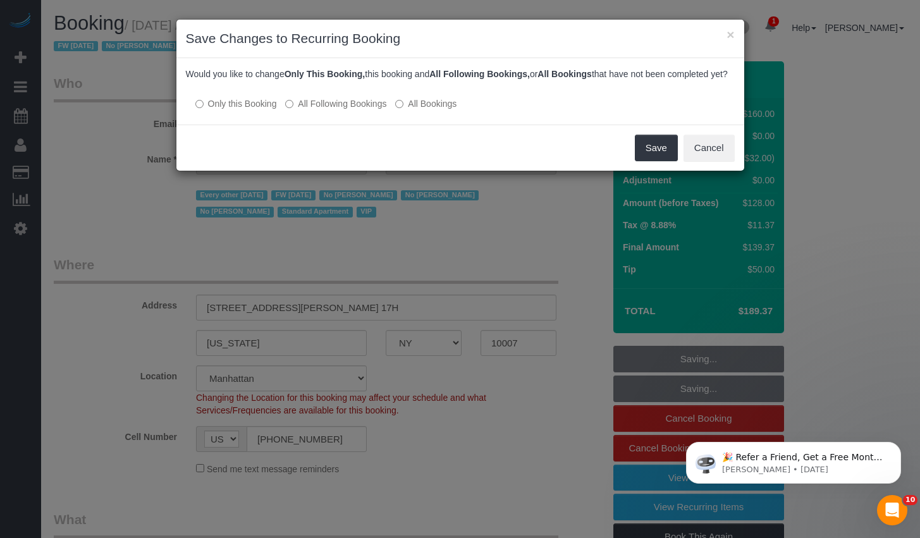
scroll to position [240, 0]
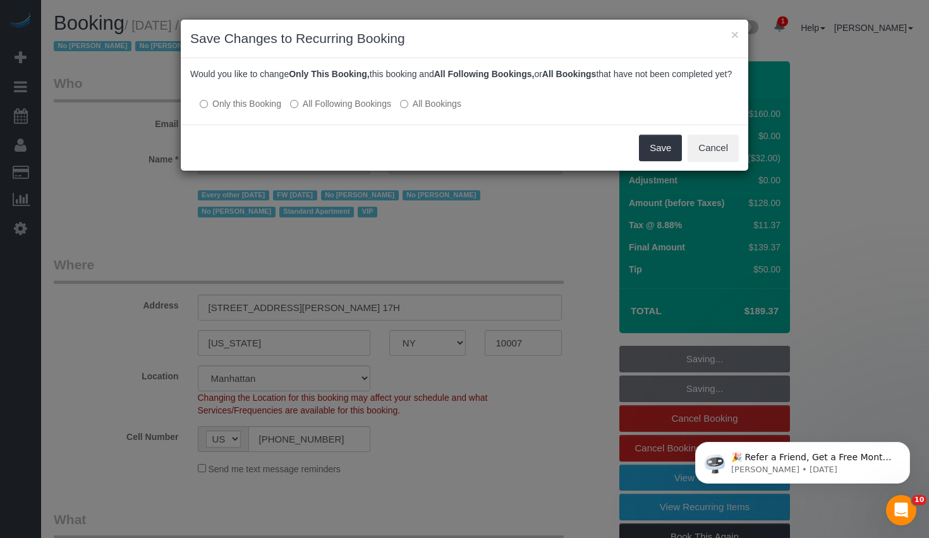
click at [357, 110] on label "All Following Bookings" at bounding box center [340, 103] width 101 height 13
click at [664, 159] on button "Save" at bounding box center [660, 148] width 43 height 27
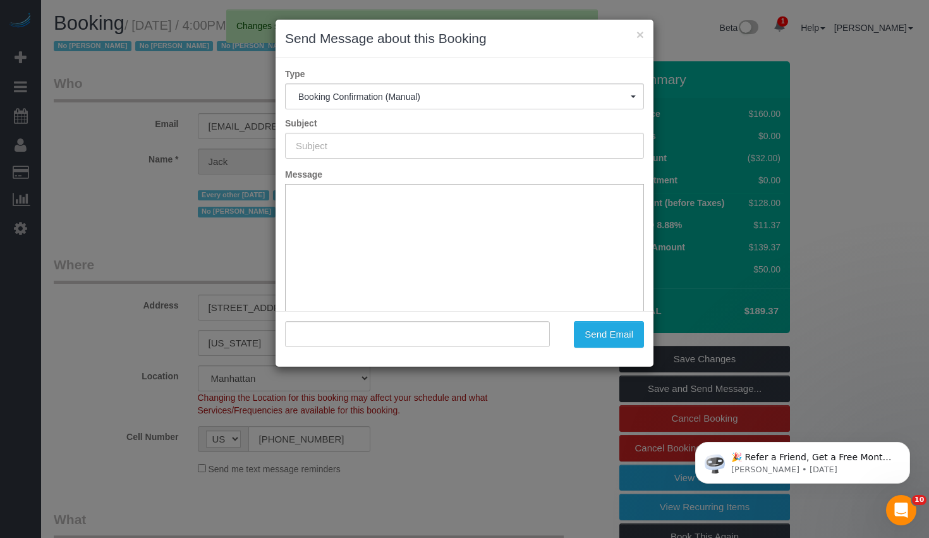
type input "Cleaning Confirmed for 08/22/2025 at 4:00pm"
type input ""[PERSON_NAME]" <[EMAIL_ADDRESS][DOMAIN_NAME]>"
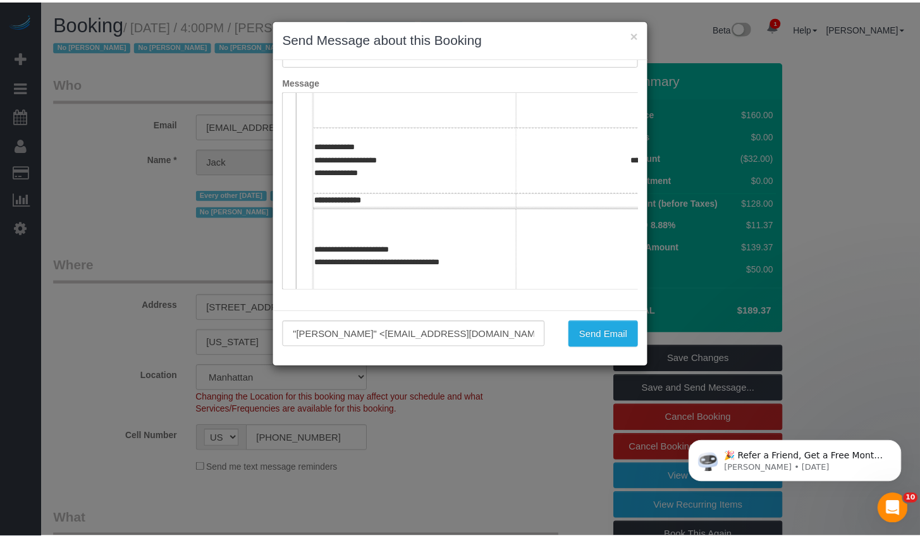
scroll to position [453, 0]
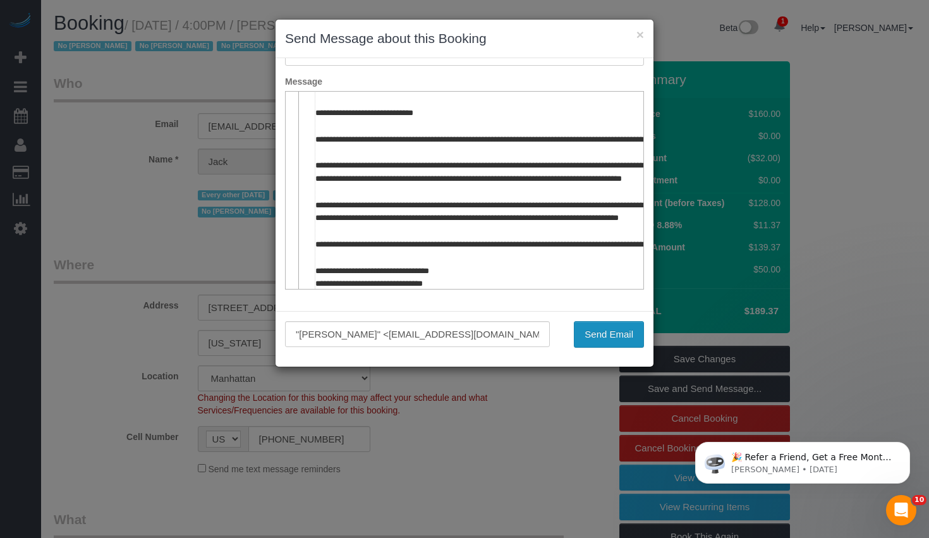
click at [609, 334] on button "Send Email" at bounding box center [609, 334] width 70 height 27
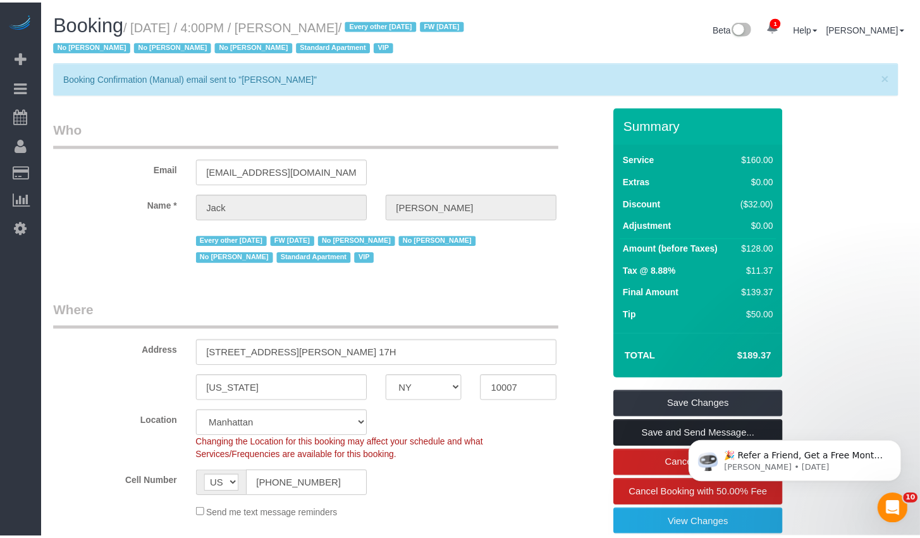
scroll to position [252, 0]
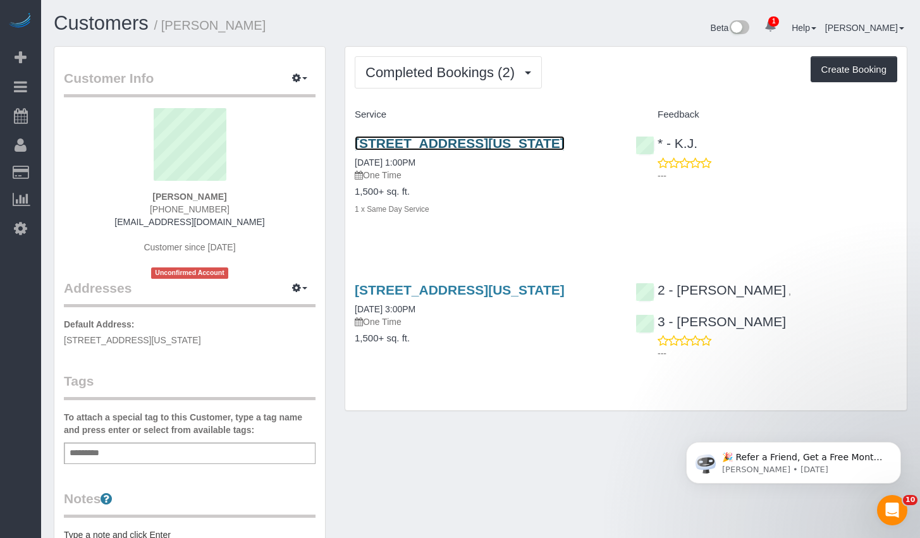
click at [475, 142] on link "[STREET_ADDRESS][US_STATE]" at bounding box center [460, 143] width 210 height 15
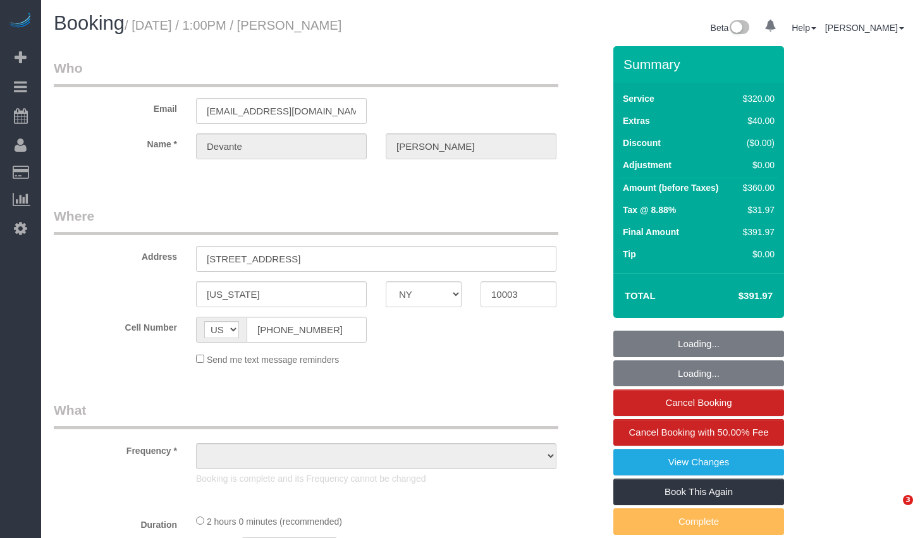
select select "NY"
select select "number:61"
select select "number:73"
select select "number:15"
select select "number:5"
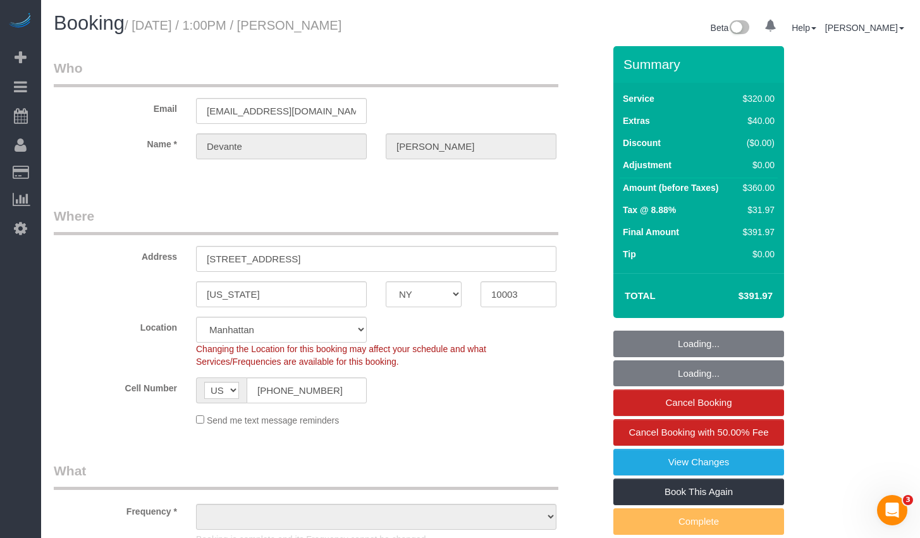
select select "object:776"
select select "string:stripe-pm_1RiL9q4VGloSiKo73cpfyvoN"
select select "spot1"
select select "object:1291"
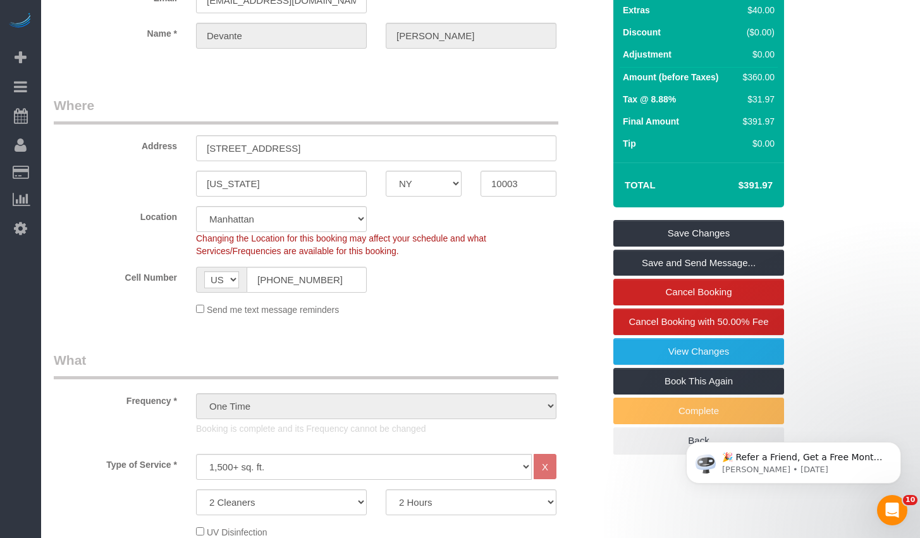
scroll to position [176, 0]
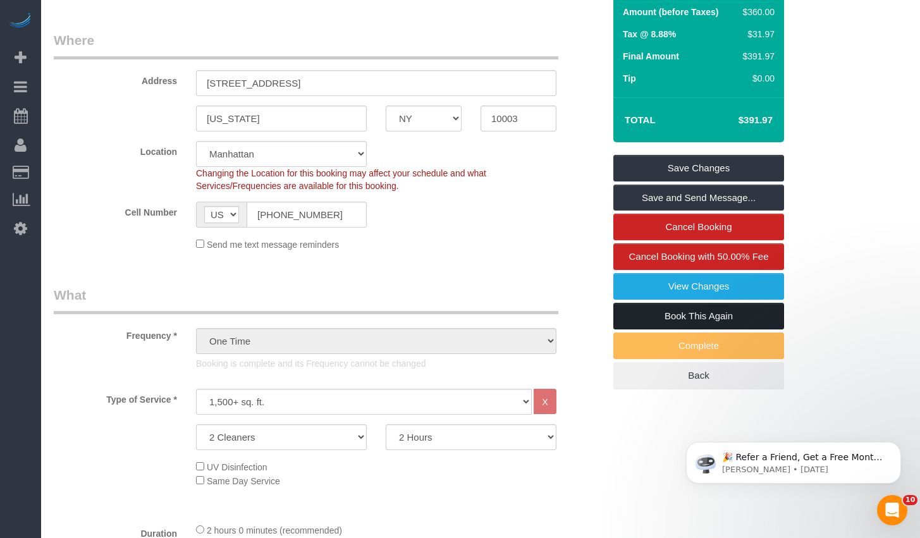
click at [644, 317] on link "Book This Again" at bounding box center [698, 316] width 171 height 27
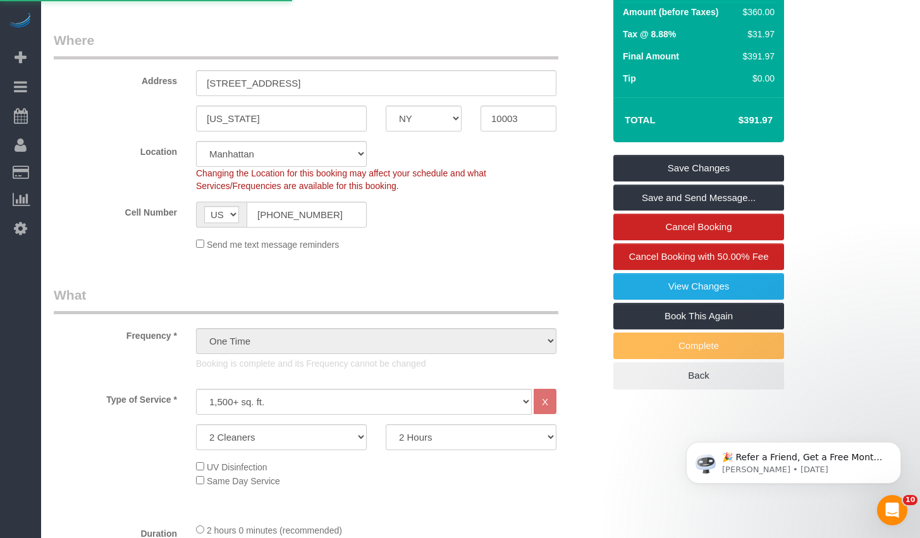
select select "NY"
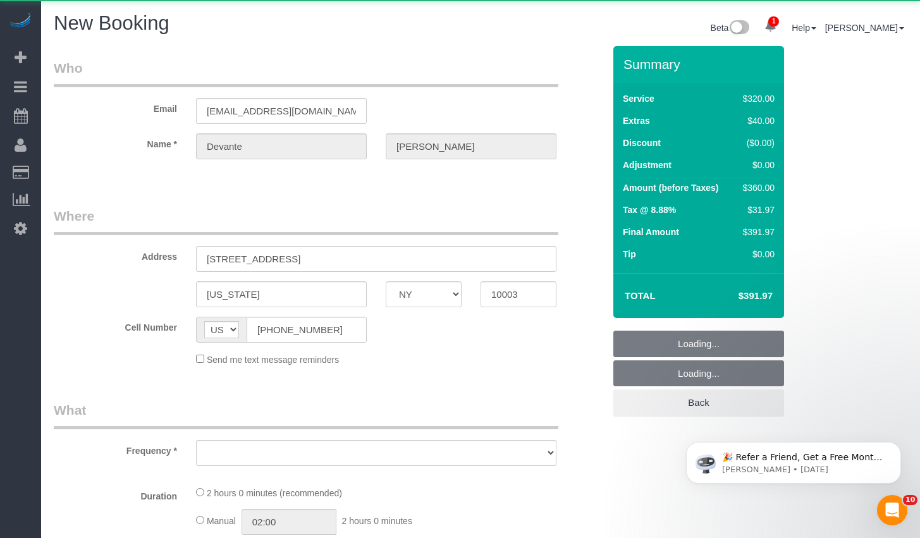
select select "number:61"
select select "number:73"
select select "number:15"
select select "number:5"
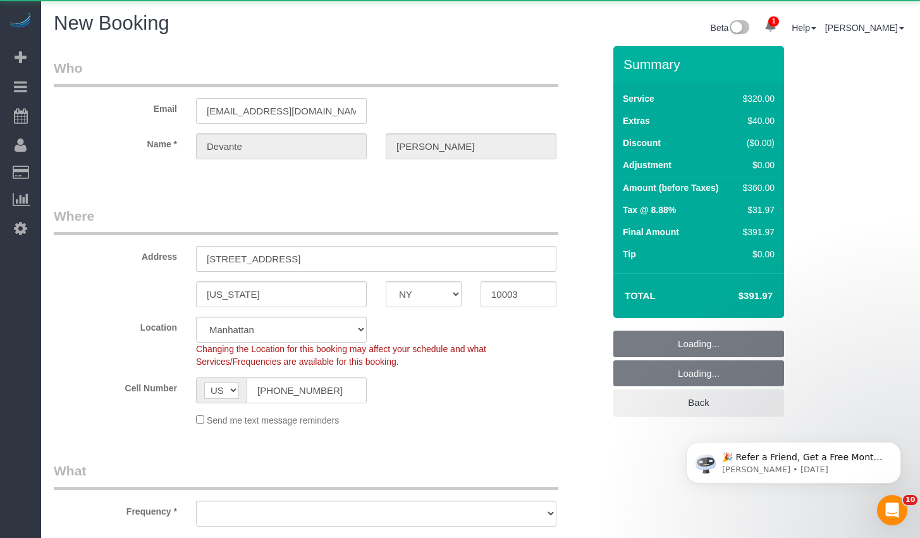
select select "string:stripe-pm_1RiL9q4VGloSiKo73cpfyvoN"
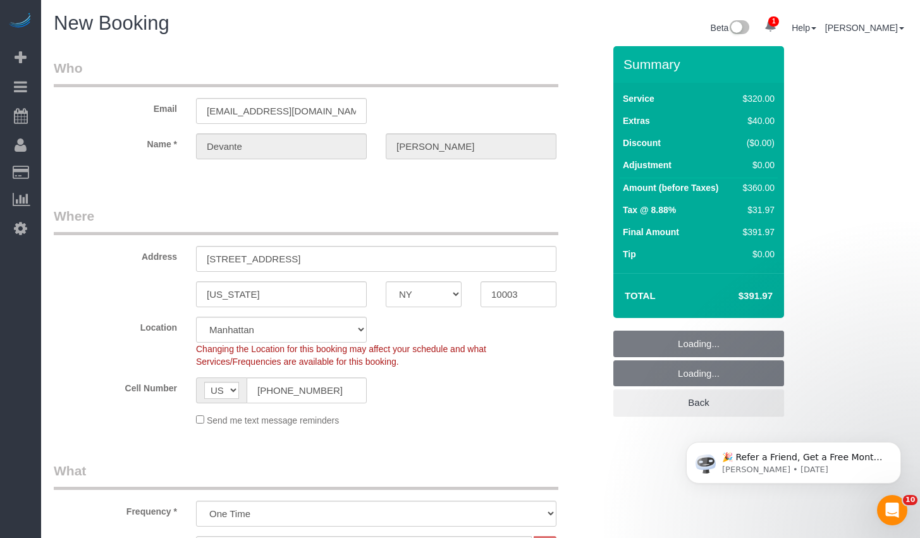
select select "object:2634"
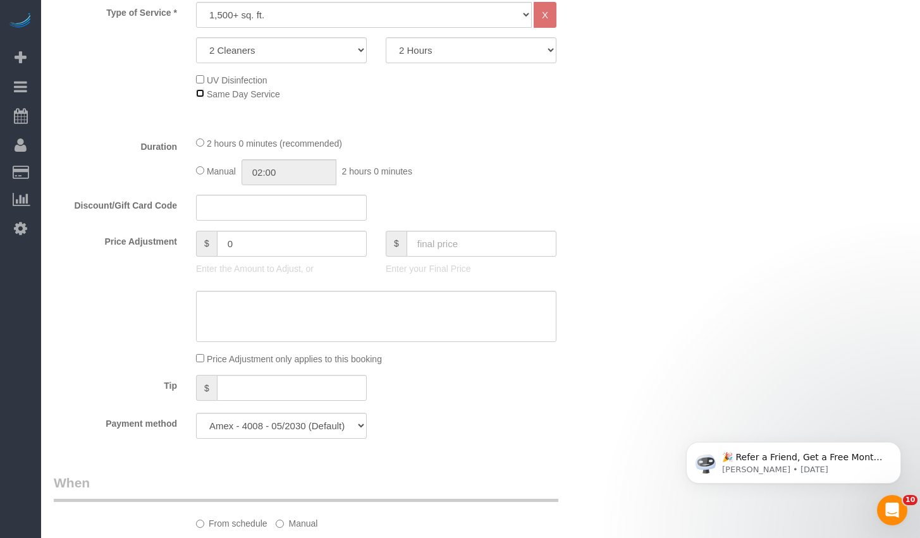
scroll to position [776, 0]
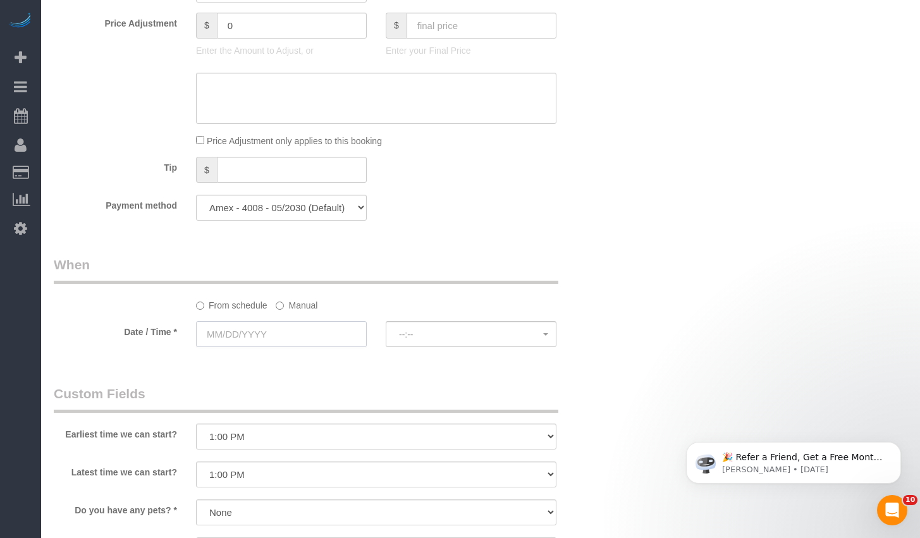
click at [248, 328] on input "text" at bounding box center [281, 334] width 171 height 26
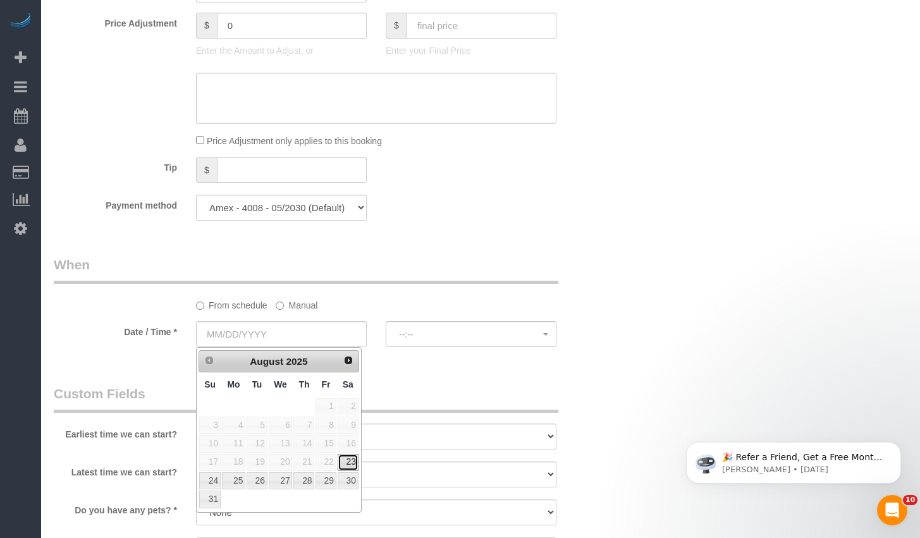
click at [348, 465] on link "23" at bounding box center [348, 462] width 21 height 17
type input "08/23/2025"
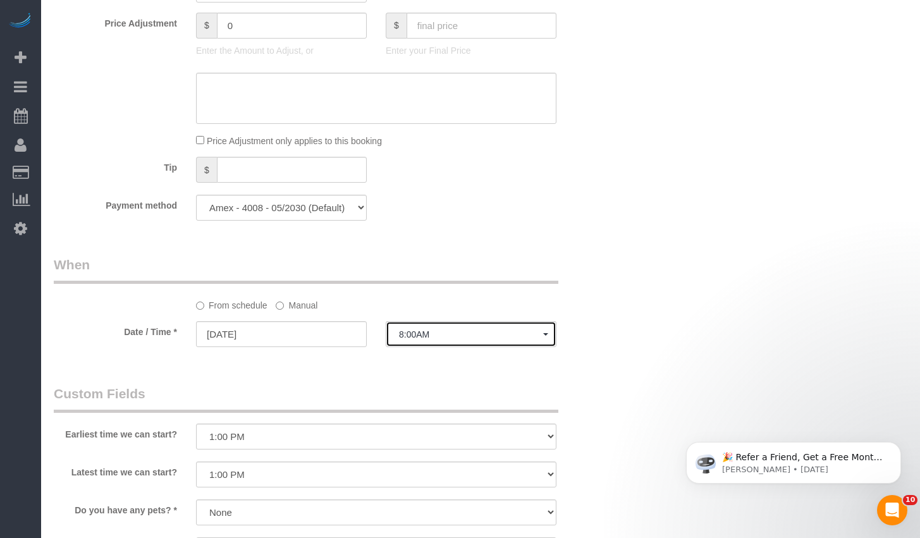
click at [439, 331] on span "8:00AM" at bounding box center [471, 334] width 144 height 10
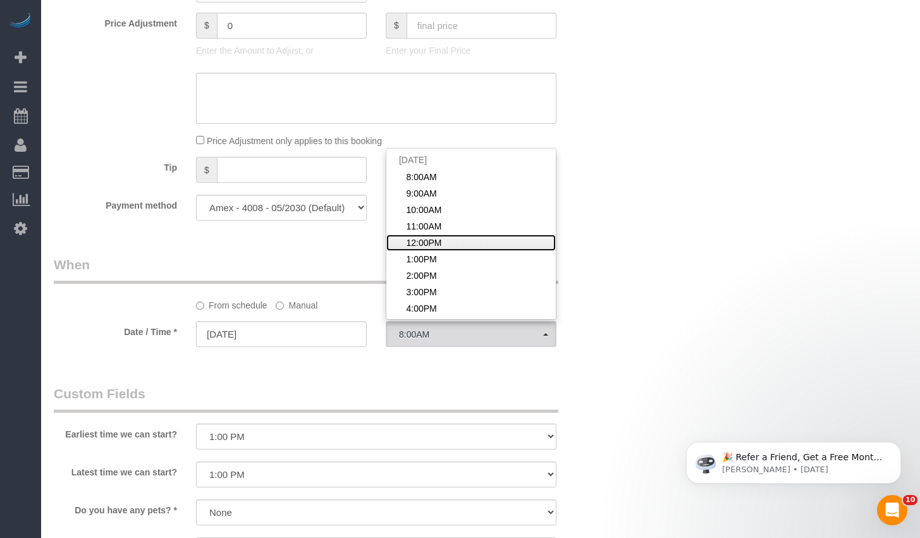
click at [427, 240] on span "12:00PM" at bounding box center [423, 242] width 35 height 13
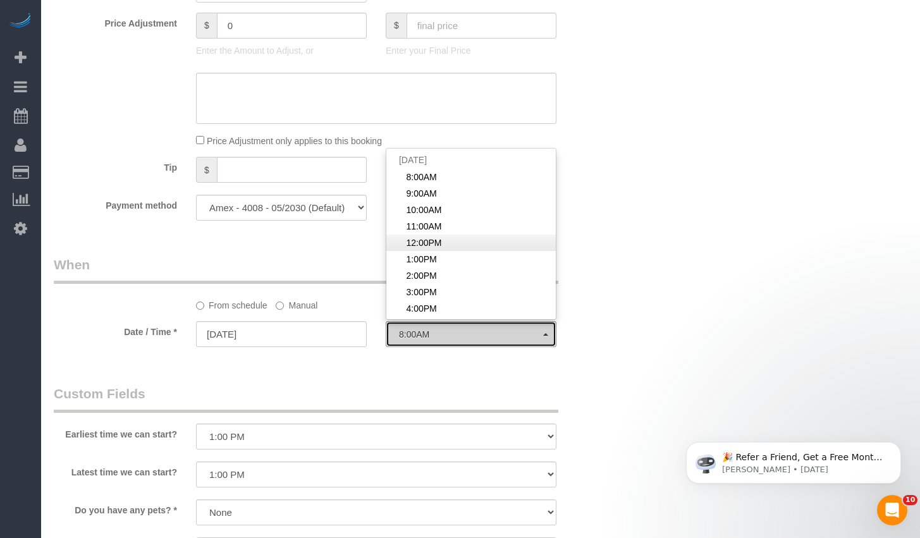
select select "spot15"
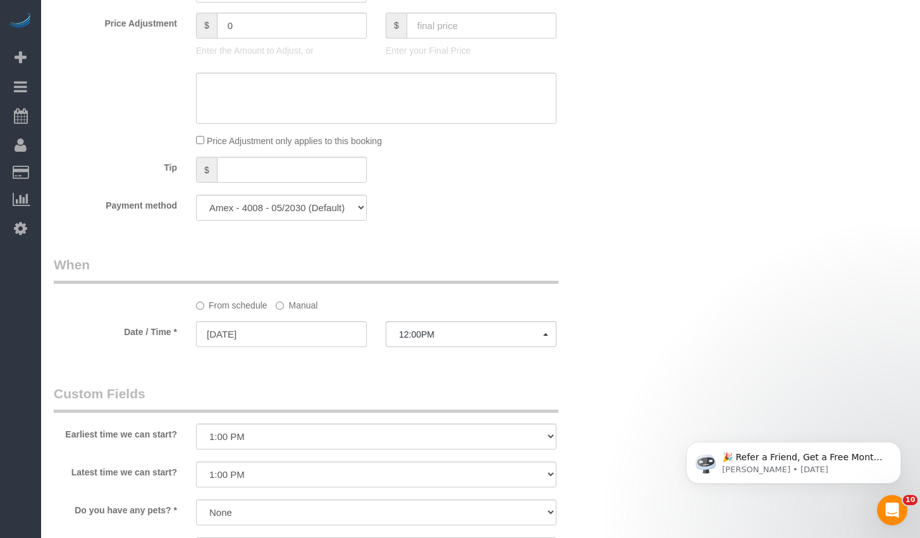
click at [302, 307] on label "Manual" at bounding box center [297, 303] width 42 height 17
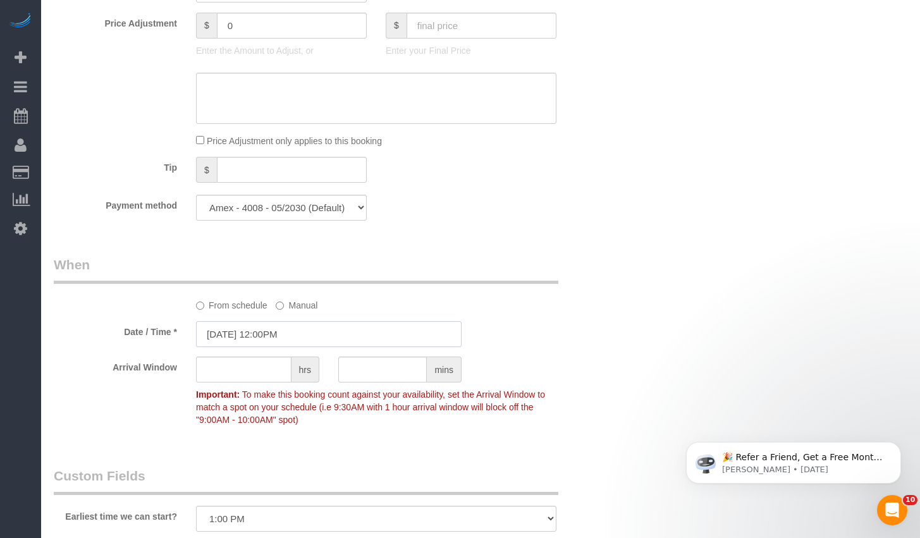
click at [278, 337] on input "08/23/2025 12:00PM" at bounding box center [328, 334] width 265 height 26
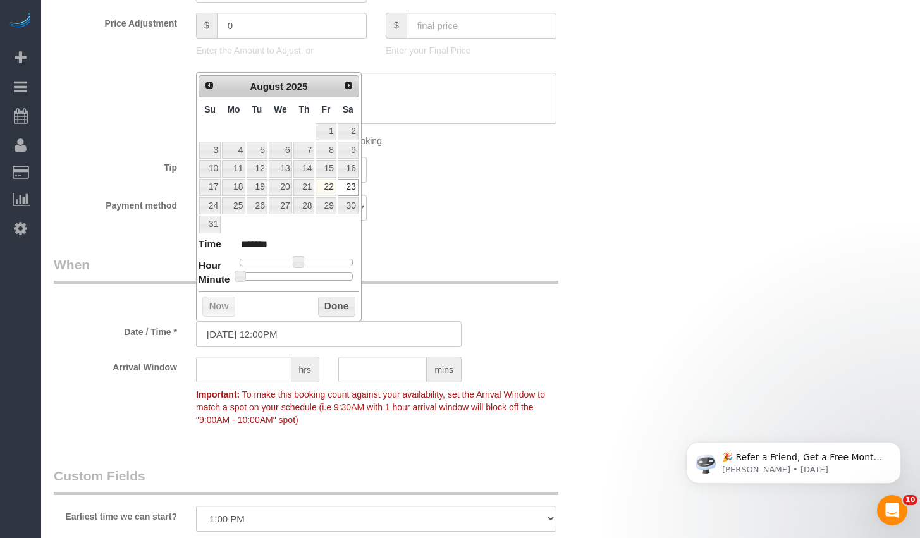
type input "08/23/2025 12:25PM"
type input "*******"
type input "08/23/2025 12:30PM"
type input "*******"
drag, startPoint x: 290, startPoint y: 276, endPoint x: 299, endPoint y: 278, distance: 9.7
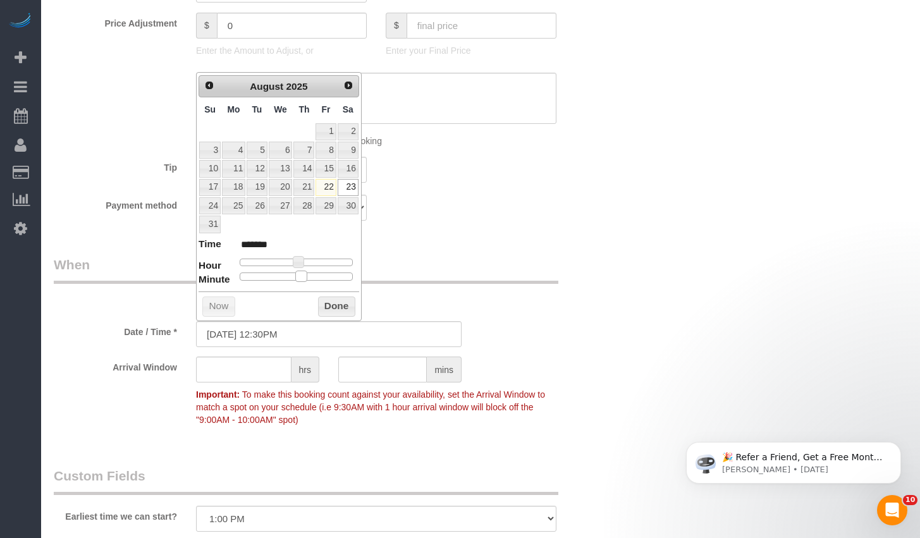
click at [299, 278] on div at bounding box center [296, 276] width 113 height 8
click at [332, 305] on button "Done" at bounding box center [336, 306] width 37 height 20
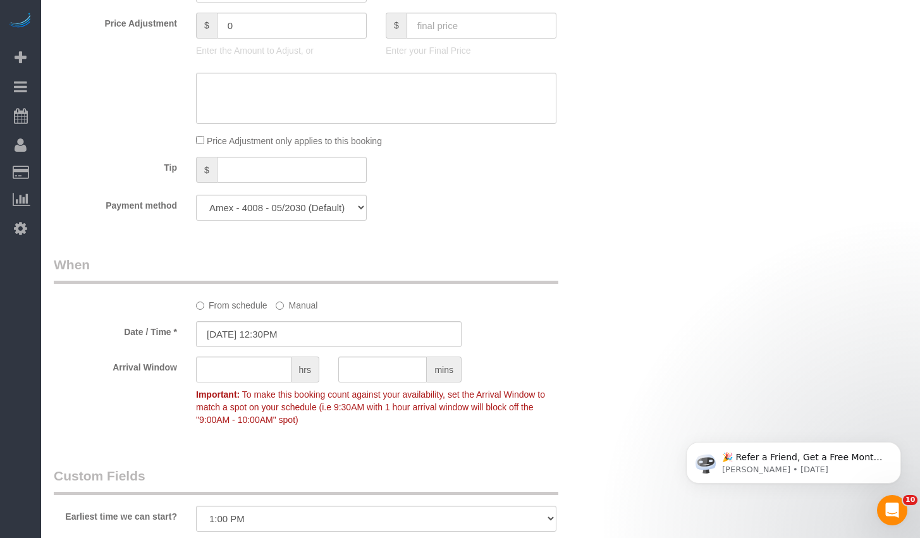
click at [539, 336] on div "Date / Time * 08/23/2025 12:30PM" at bounding box center [328, 334] width 569 height 26
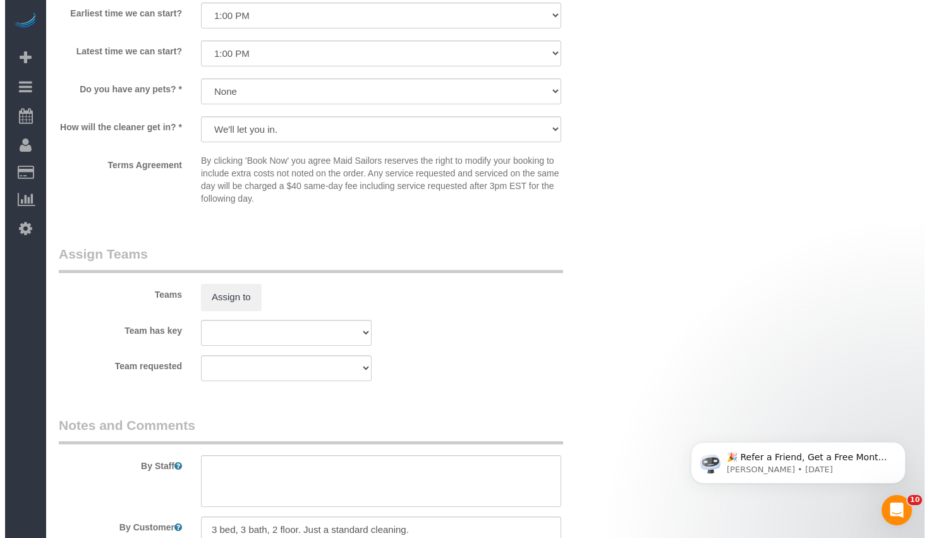
scroll to position [1416, 0]
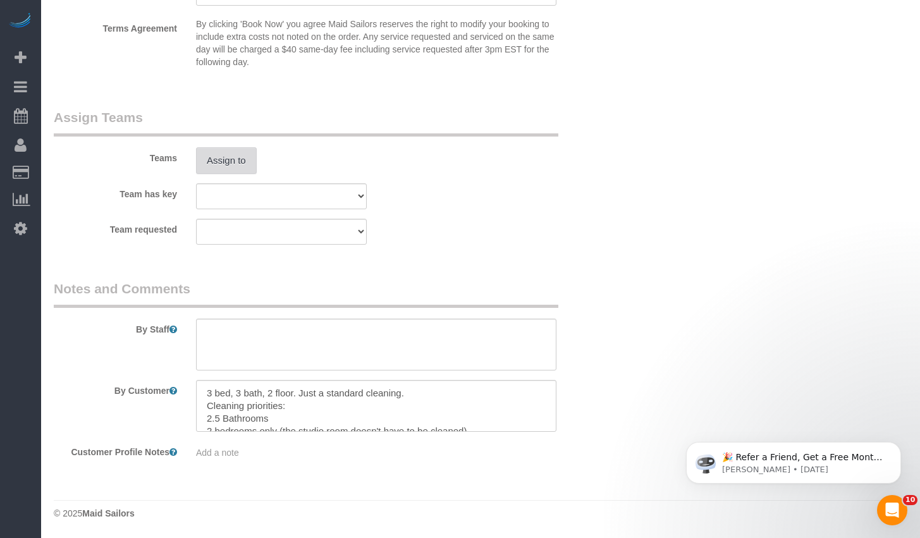
click at [218, 150] on button "Assign to" at bounding box center [226, 160] width 61 height 27
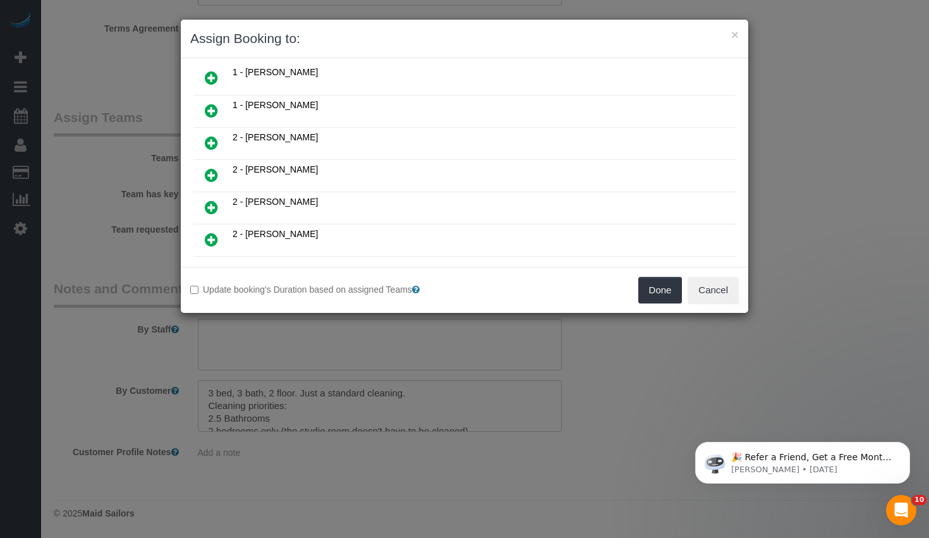
scroll to position [633, 0]
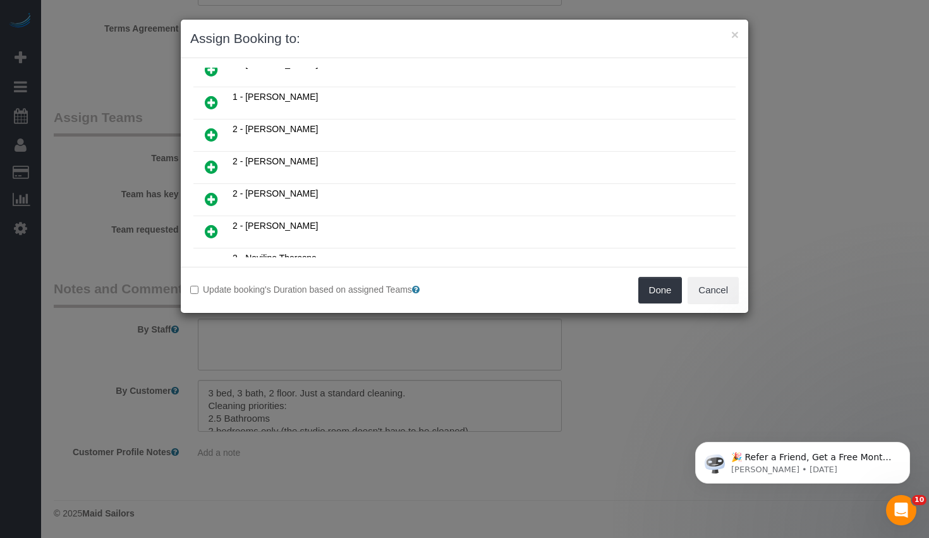
click at [213, 106] on icon at bounding box center [211, 102] width 13 height 15
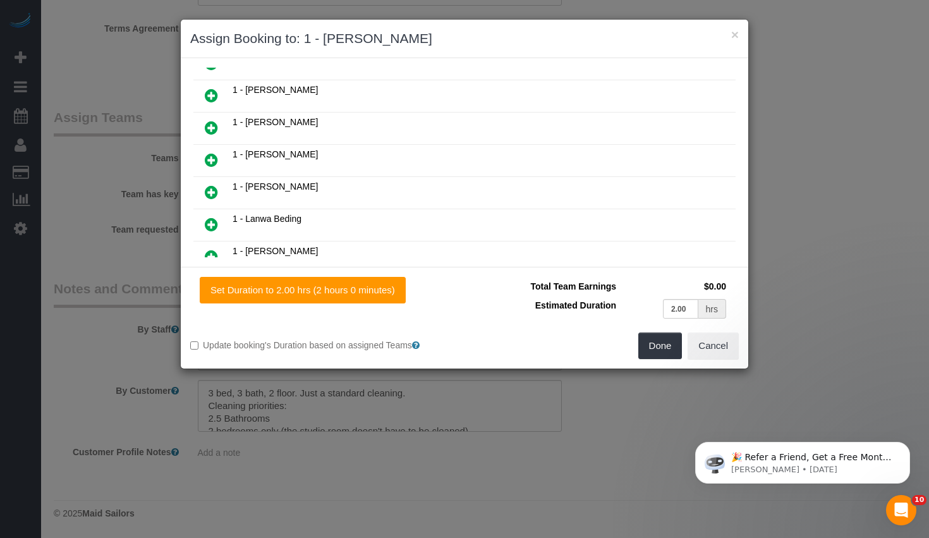
scroll to position [436, 0]
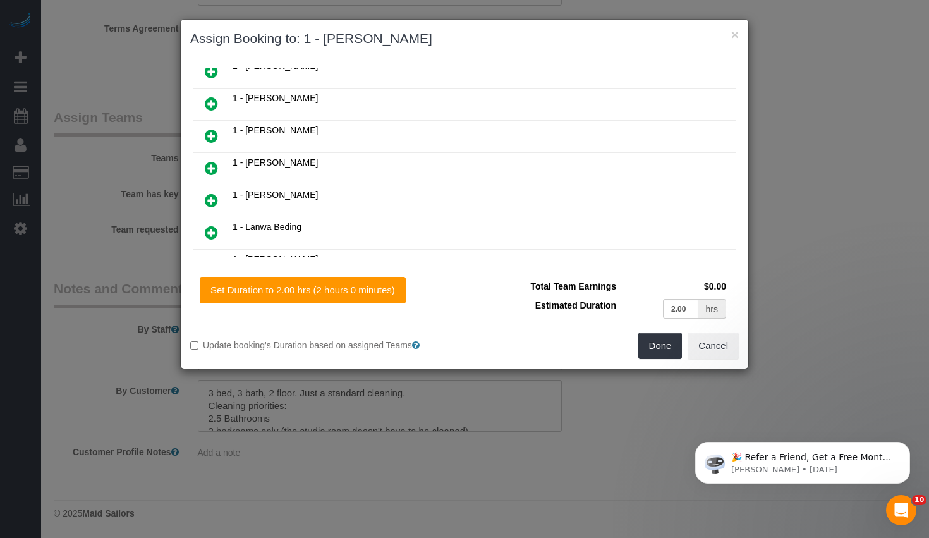
click at [215, 167] on icon at bounding box center [211, 168] width 13 height 15
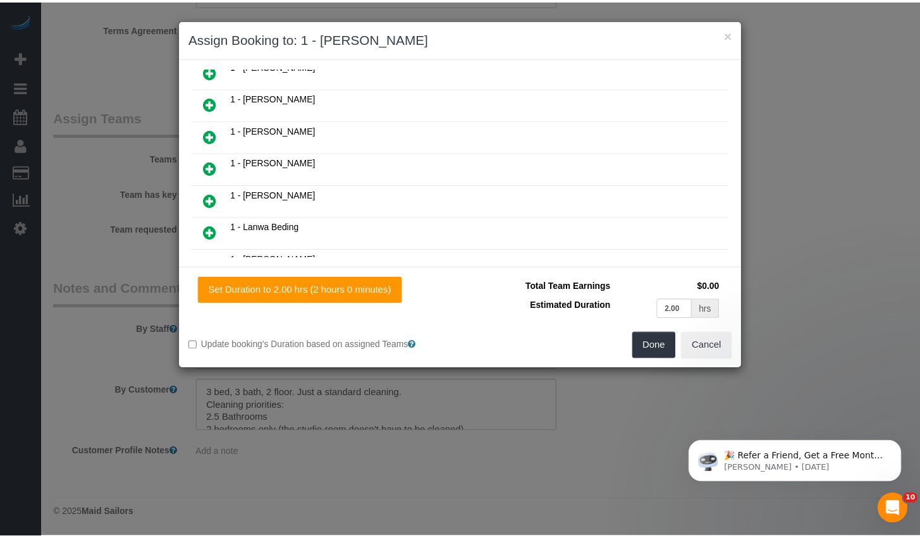
scroll to position [468, 0]
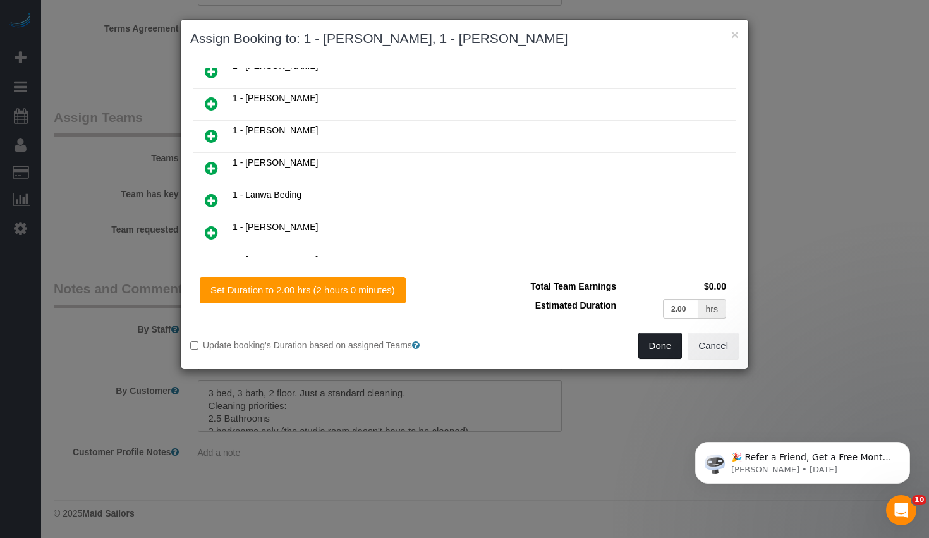
click at [664, 338] on button "Done" at bounding box center [660, 345] width 44 height 27
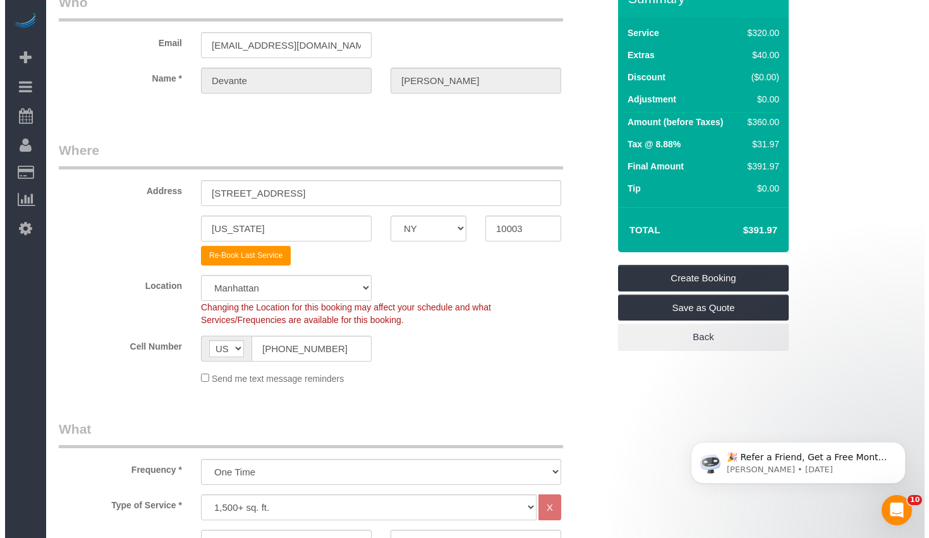
scroll to position [0, 0]
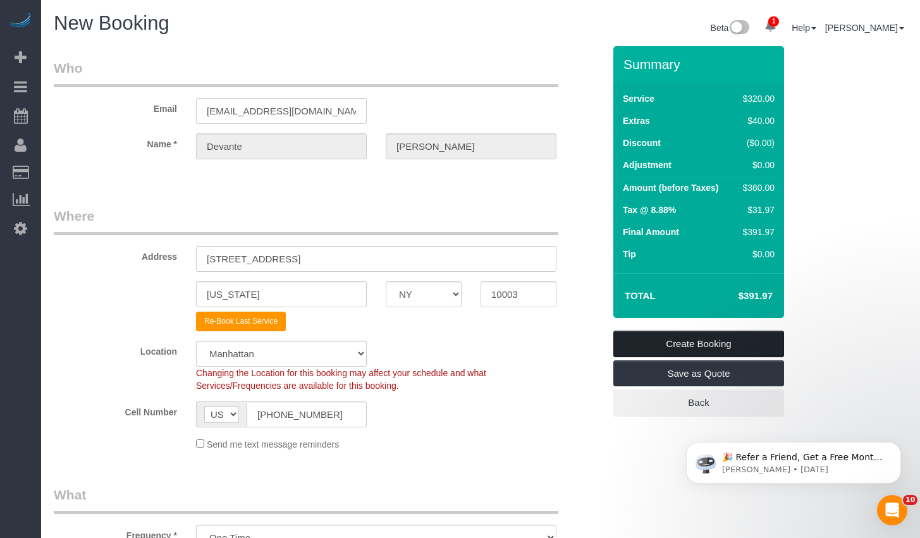
click at [668, 336] on link "Create Booking" at bounding box center [698, 344] width 171 height 27
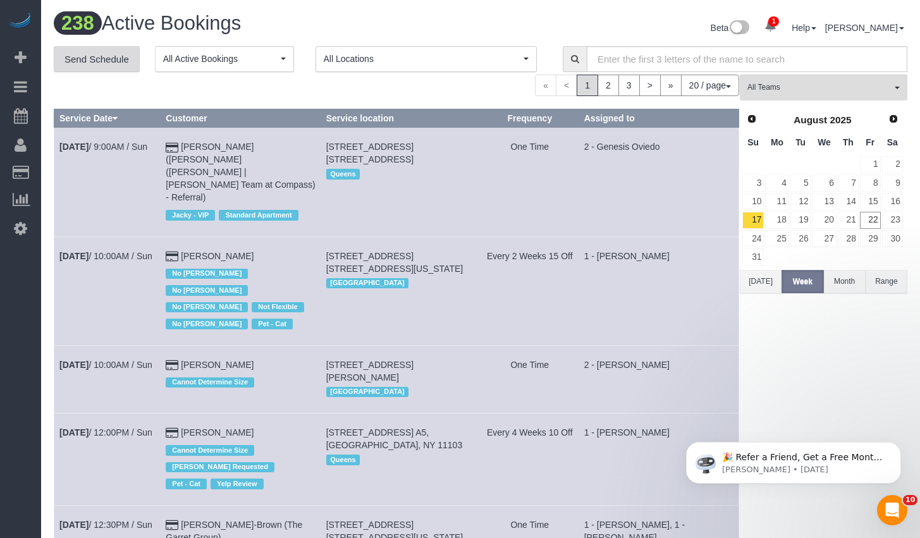
click at [97, 61] on link "Send Schedule" at bounding box center [97, 59] width 86 height 27
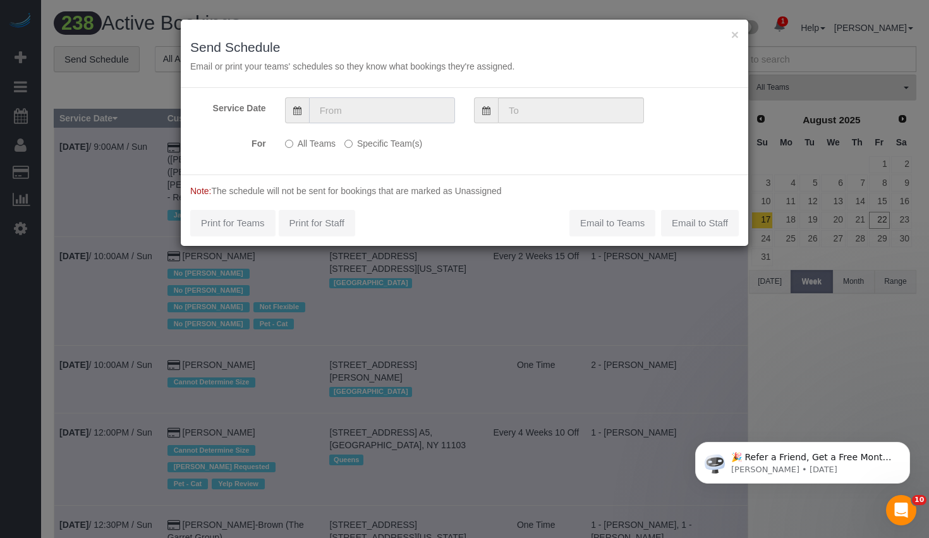
click at [410, 116] on input "text" at bounding box center [382, 110] width 146 height 26
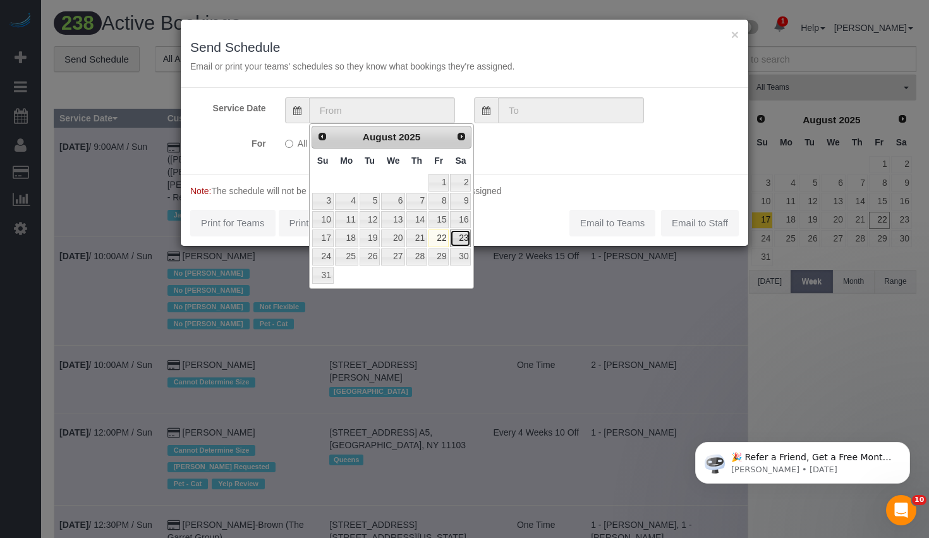
click at [460, 240] on link "23" at bounding box center [460, 237] width 21 height 17
type input "08/23/2025"
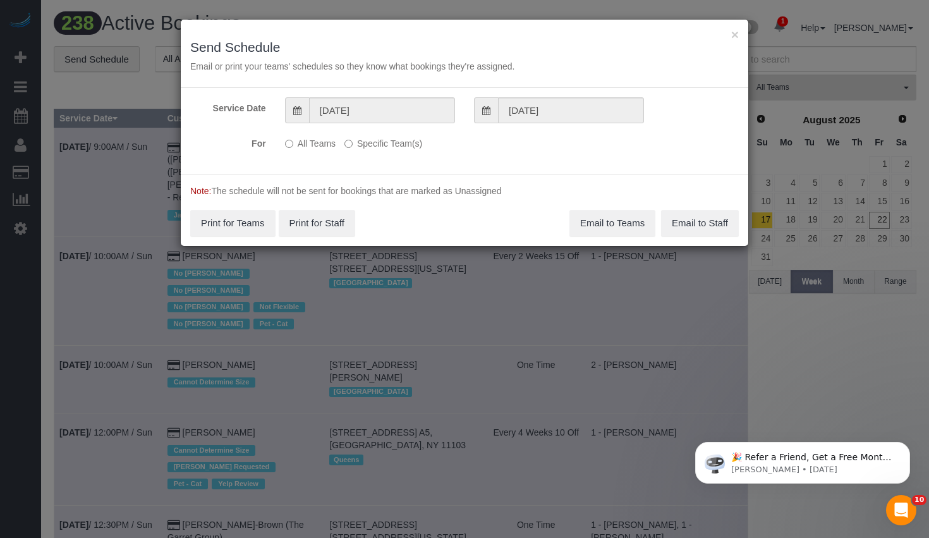
click at [383, 143] on label "Specific Team(s)" at bounding box center [383, 141] width 78 height 17
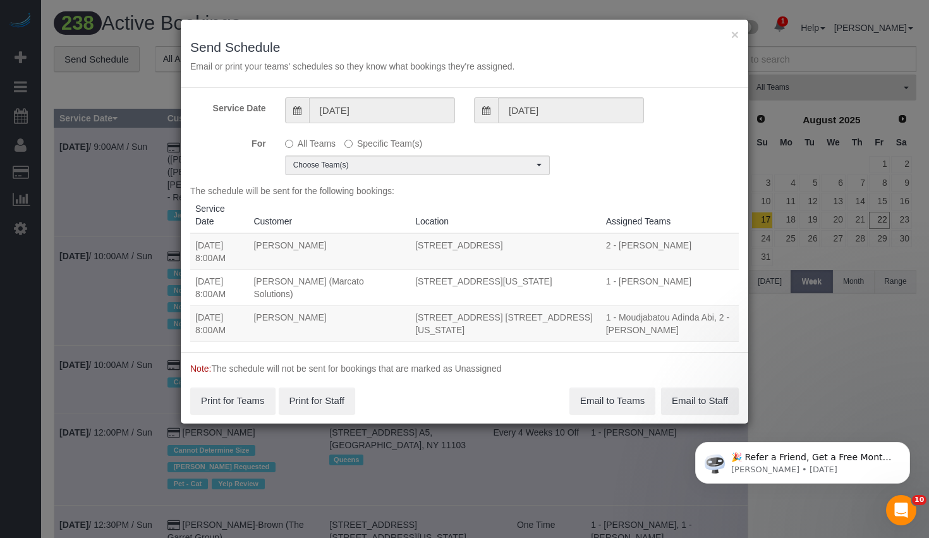
click at [390, 176] on div "Service Date 08/23/2025 08/23/2025 For All Teams Specific Team(s) Choose Team(s…" at bounding box center [465, 220] width 568 height 264
click at [394, 169] on span "Choose Team(s)" at bounding box center [413, 165] width 240 height 11
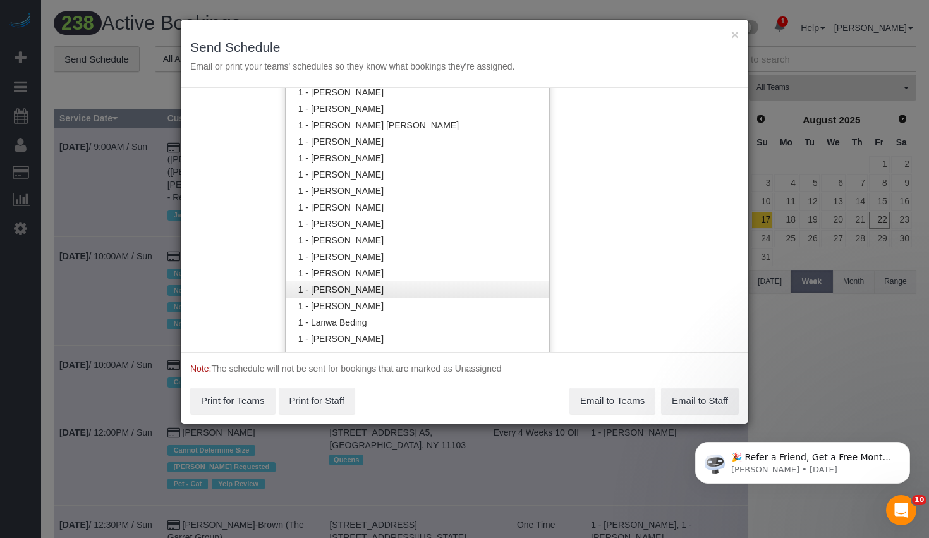
scroll to position [392, 0]
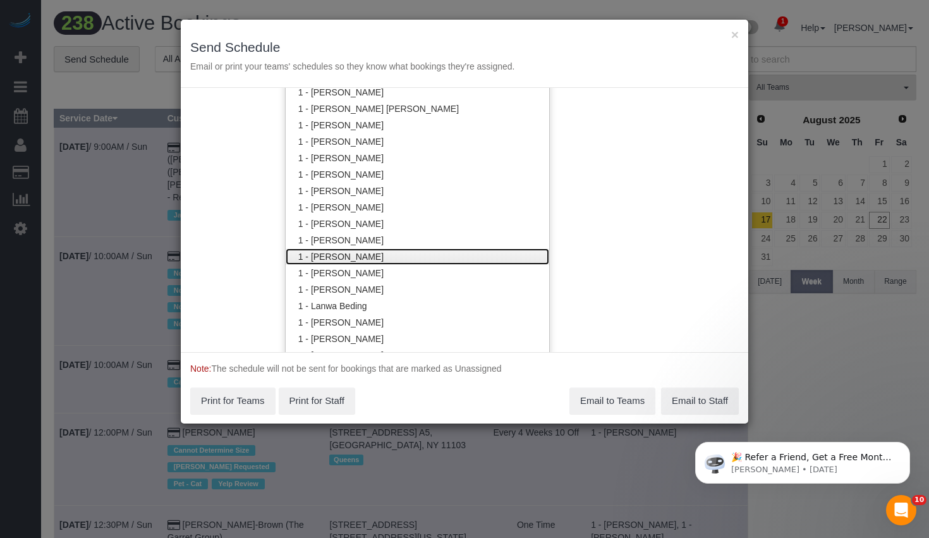
click at [358, 257] on link "1 - [PERSON_NAME]" at bounding box center [418, 256] width 264 height 16
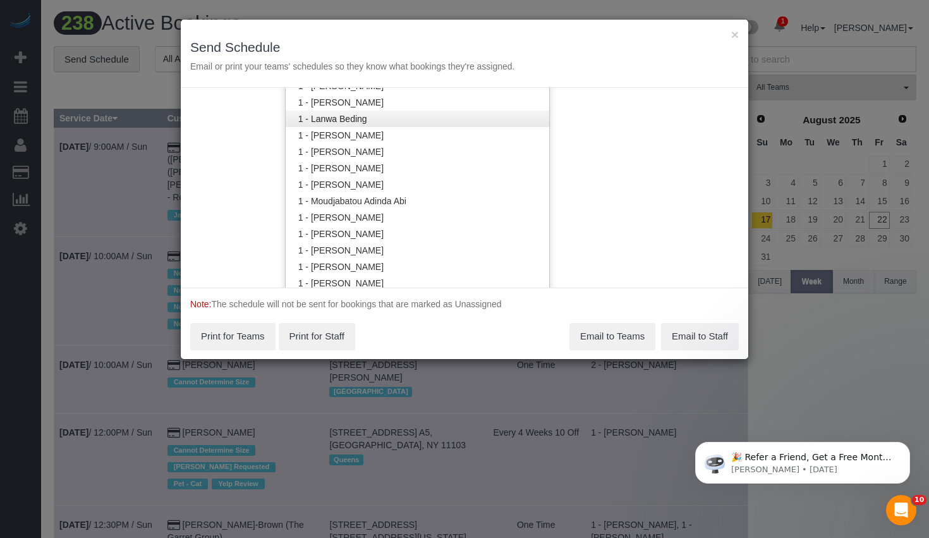
scroll to position [645, 0]
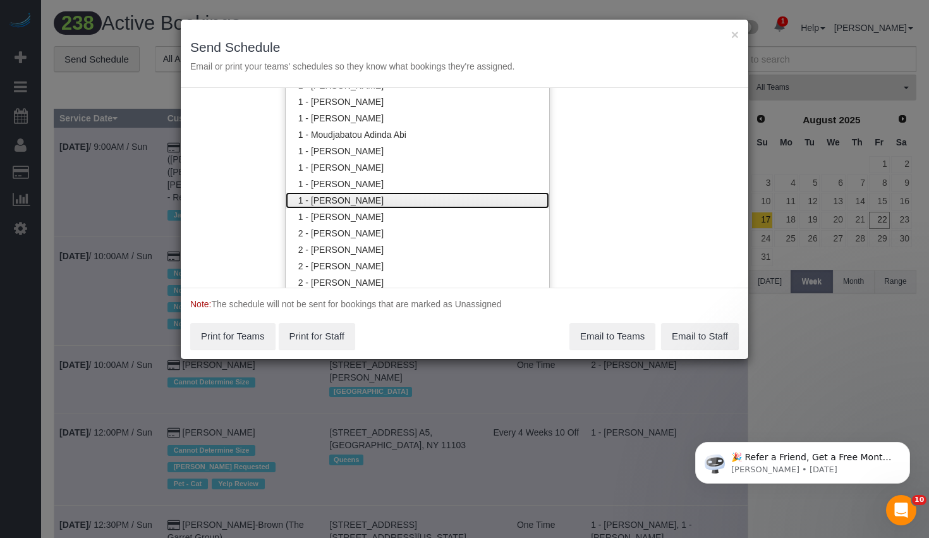
click at [343, 207] on link "1 - [PERSON_NAME]" at bounding box center [418, 200] width 264 height 16
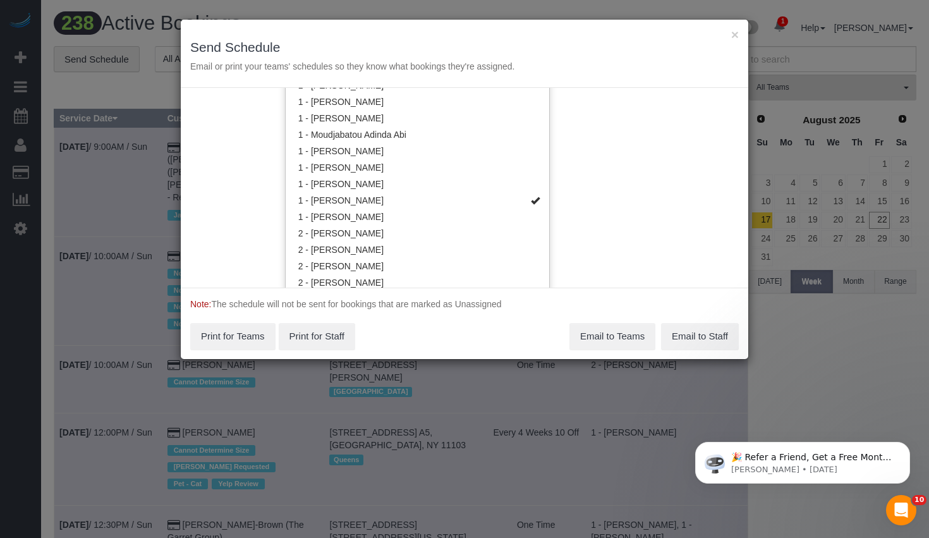
click at [630, 192] on div "Service Date 08/23/2025 08/23/2025 For All Teams Specific Team(s) 1 - Joselin C…" at bounding box center [465, 188] width 568 height 200
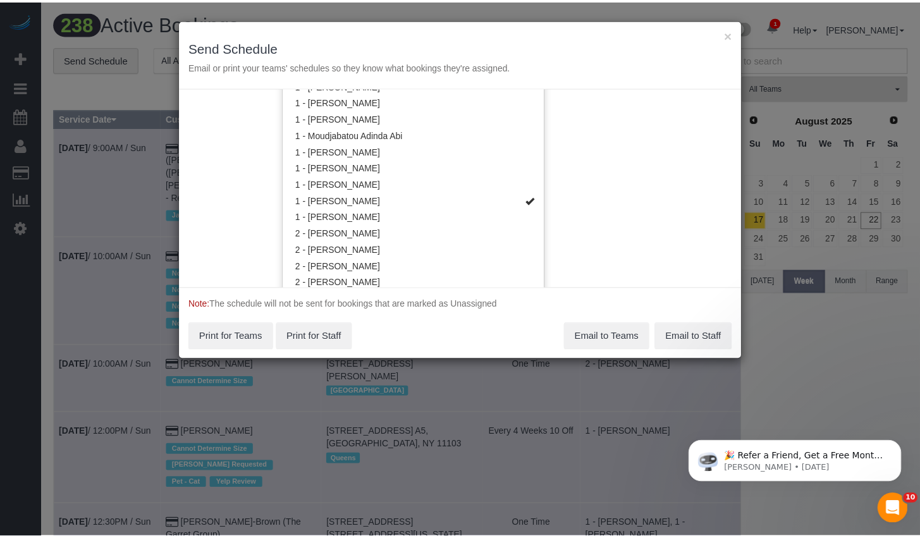
scroll to position [0, 0]
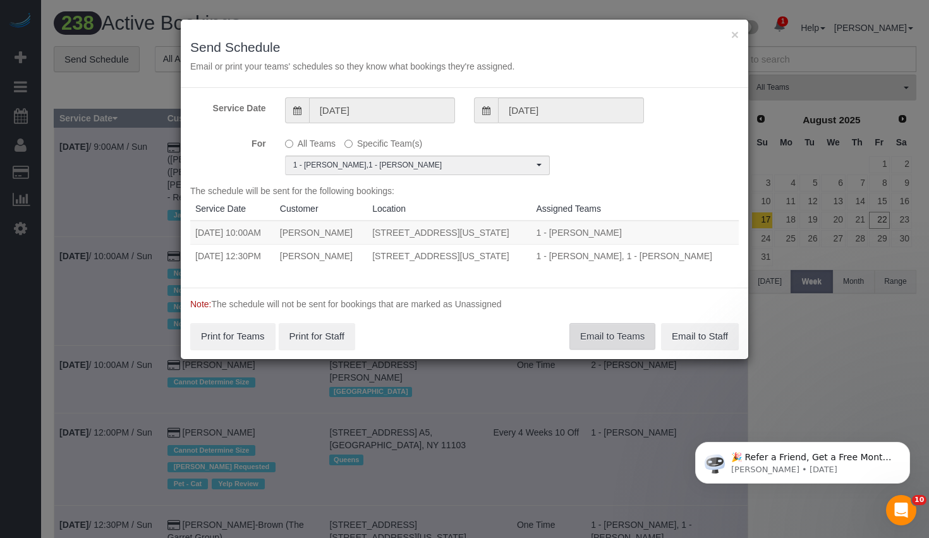
click at [611, 338] on button "Email to Teams" at bounding box center [613, 336] width 86 height 27
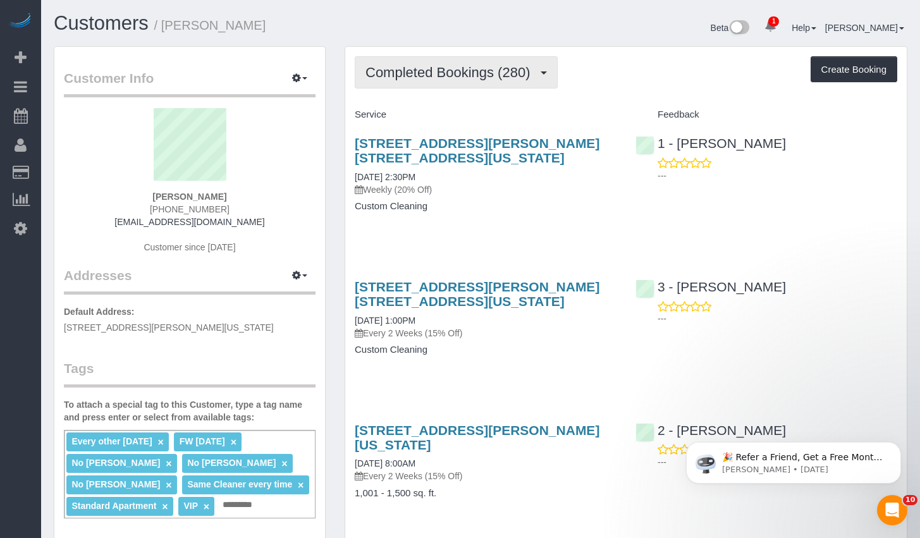
click at [464, 64] on span "Completed Bookings (280)" at bounding box center [450, 72] width 171 height 16
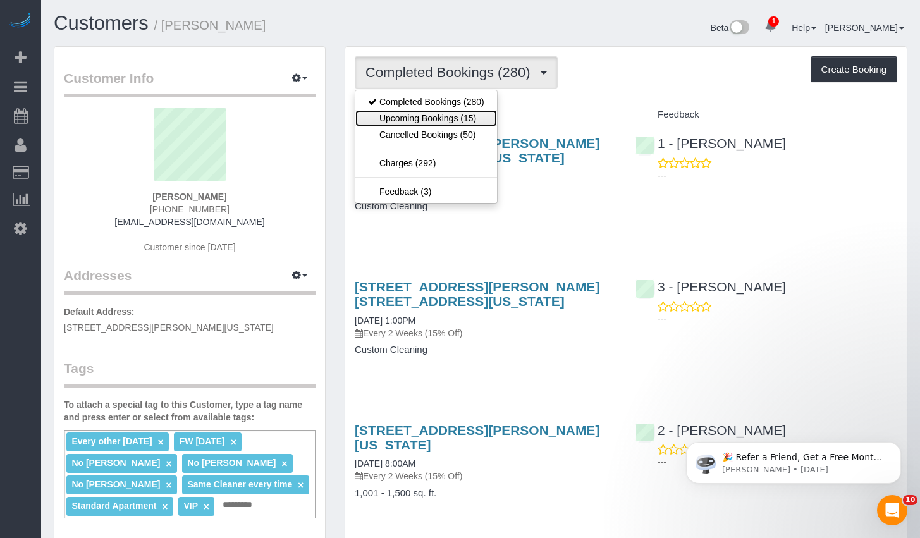
click at [428, 120] on link "Upcoming Bookings (15)" at bounding box center [426, 118] width 142 height 16
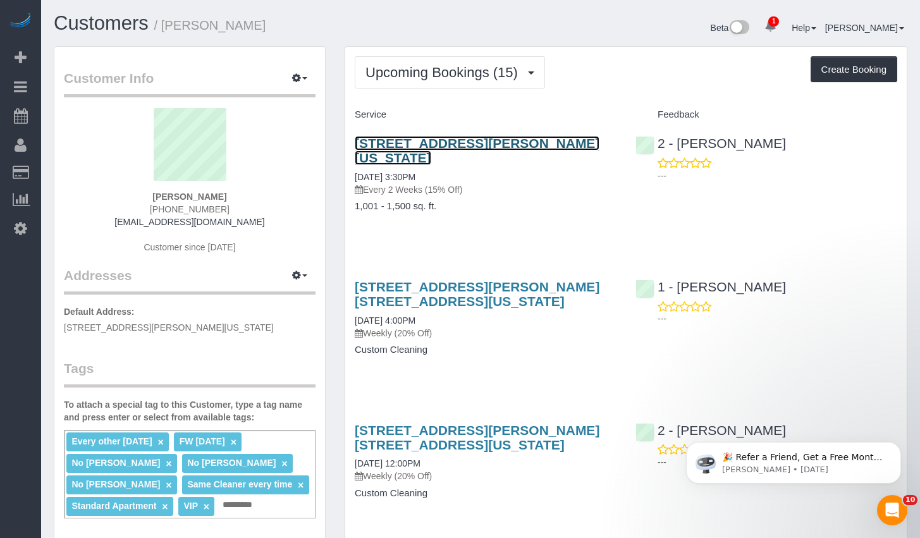
click at [454, 144] on link "49 Chambers Street, Apt #12h, New York, NY 10007" at bounding box center [477, 150] width 245 height 29
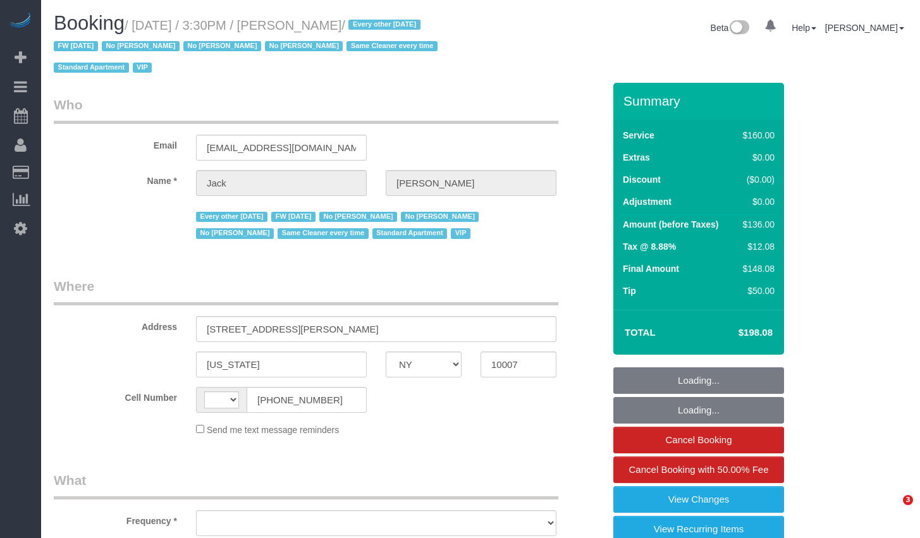
select select "NY"
select select "string:[GEOGRAPHIC_DATA]"
select select "object:663"
select select "number:89"
select select "number:90"
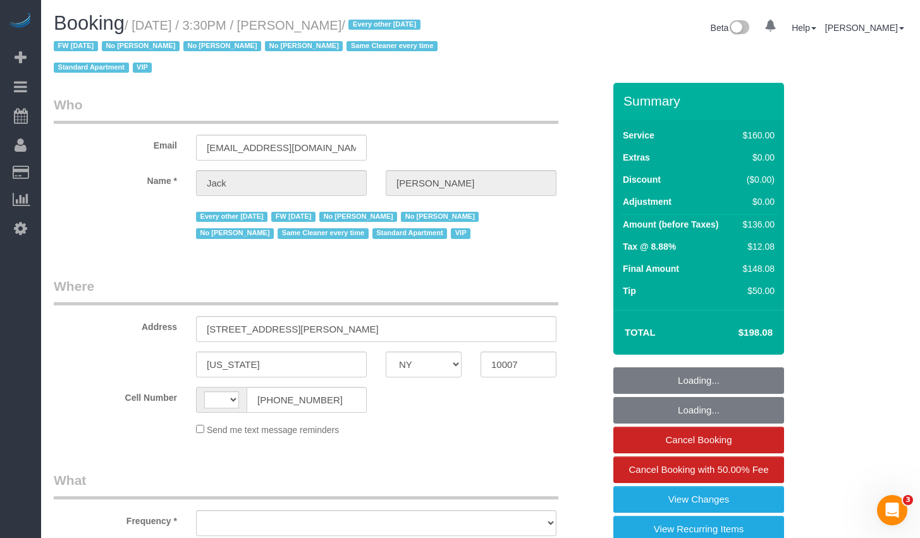
select select "number:15"
select select "number:6"
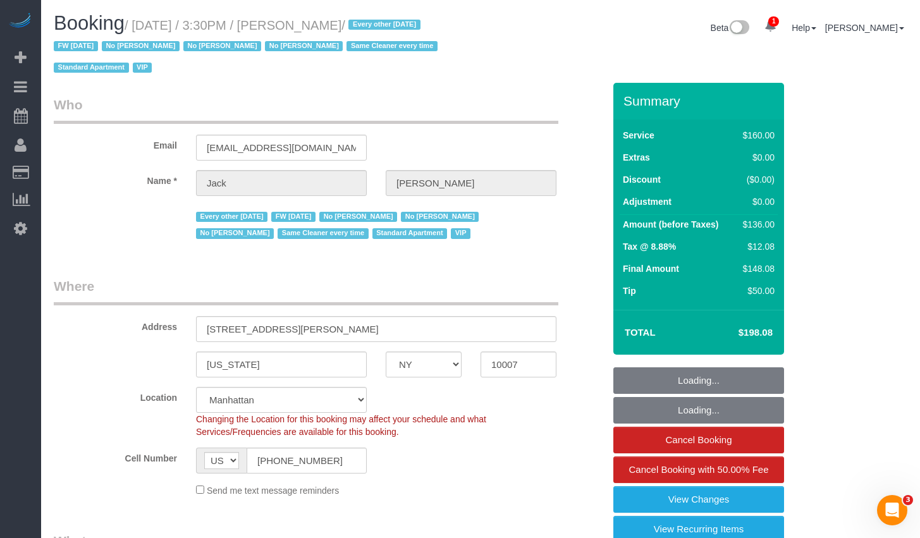
select select "object:818"
select select "string:stripe-pm_1J2nYM4VGloSiKo7UvtdORhg"
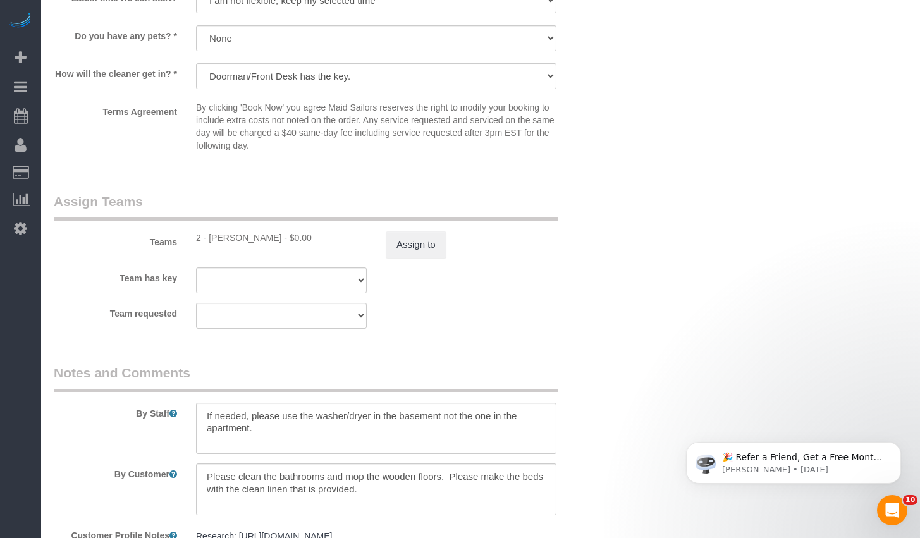
scroll to position [1635, 0]
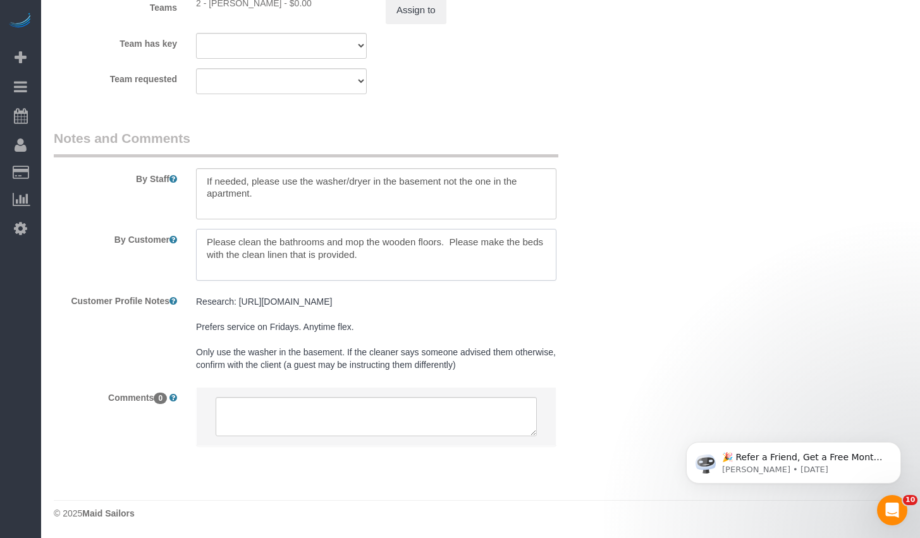
click at [407, 258] on textarea at bounding box center [376, 255] width 360 height 52
paste textarea "Special Instructions Detergent: If Tide pods are missing, get detergent from 12…"
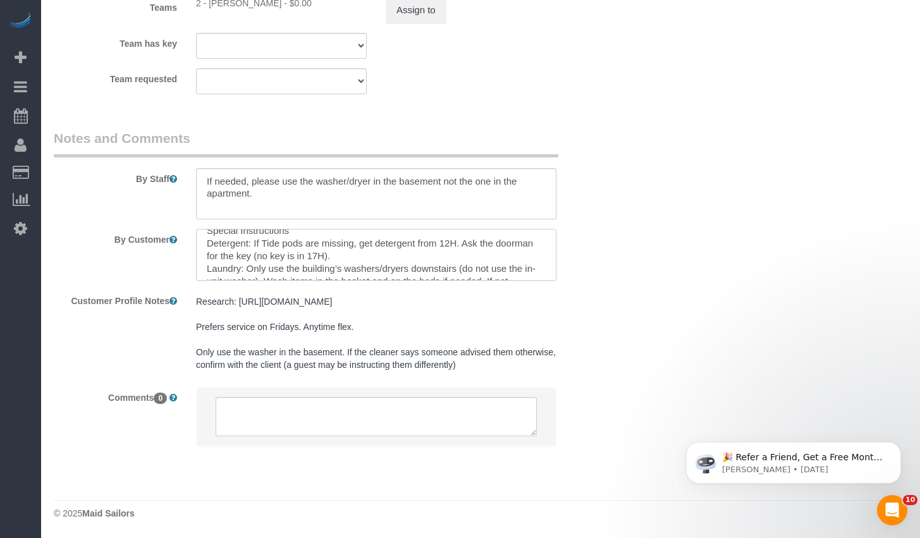
scroll to position [41, 0]
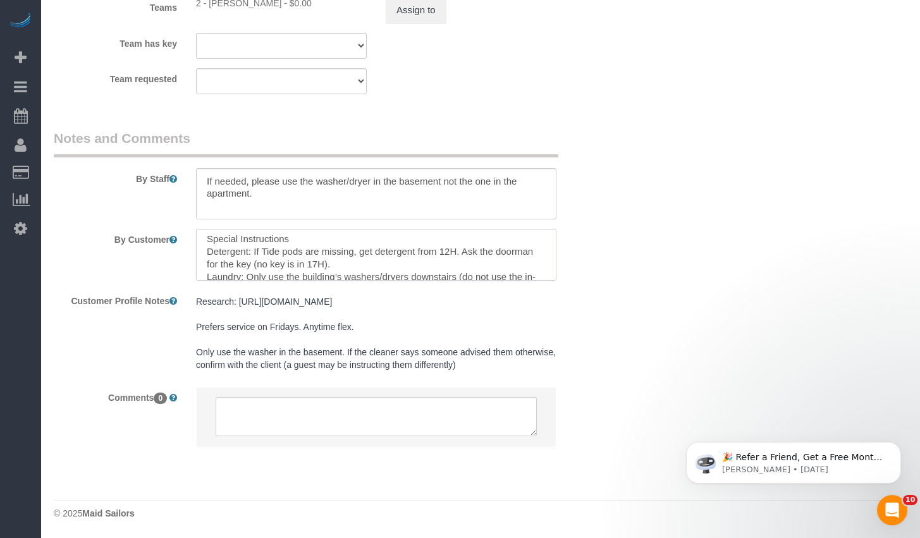
click at [448, 252] on textarea at bounding box center [376, 255] width 360 height 52
click at [454, 255] on textarea at bounding box center [376, 255] width 360 height 52
drag, startPoint x: 444, startPoint y: 265, endPoint x: 464, endPoint y: 250, distance: 25.2
click at [464, 250] on textarea at bounding box center [376, 255] width 360 height 52
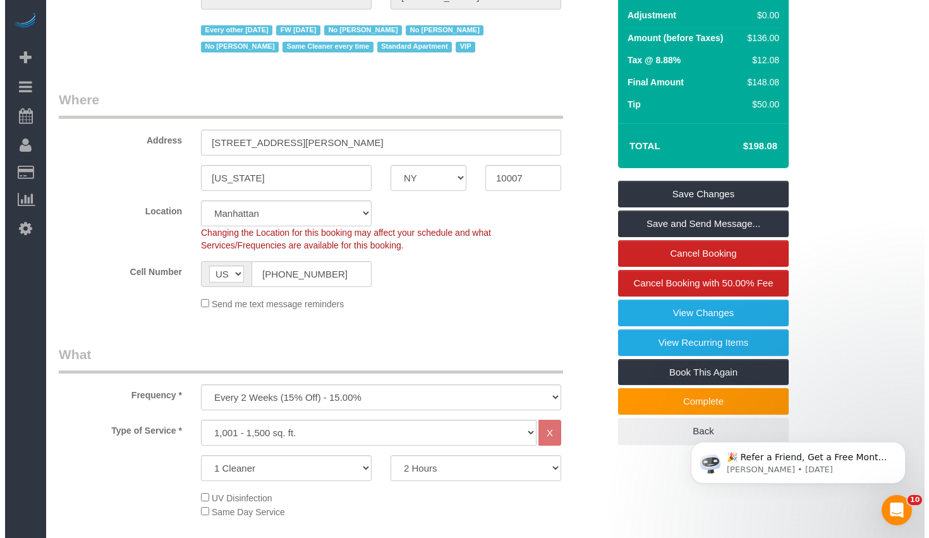
scroll to position [0, 0]
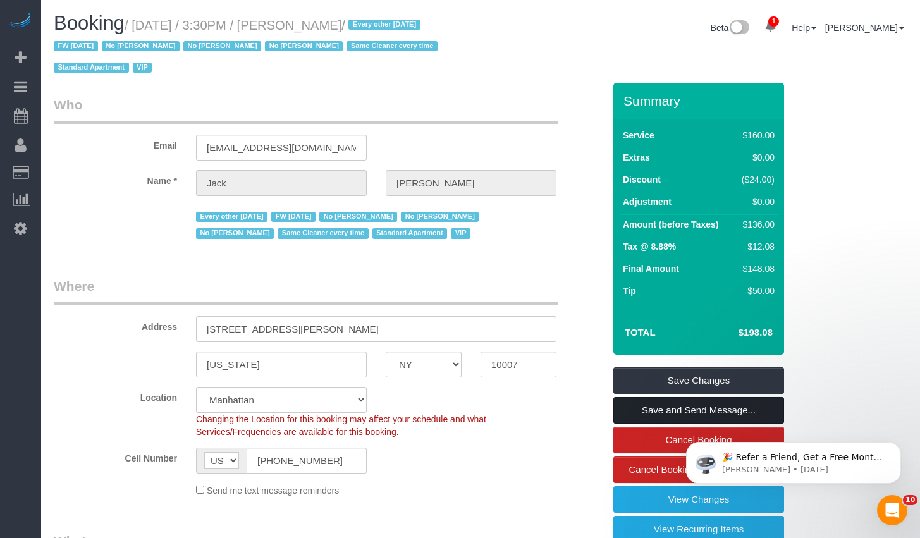
type textarea "Please clean the bathrooms and mop the wooden floors. Please make the beds with…"
click at [664, 414] on link "Save and Send Message..." at bounding box center [698, 410] width 171 height 27
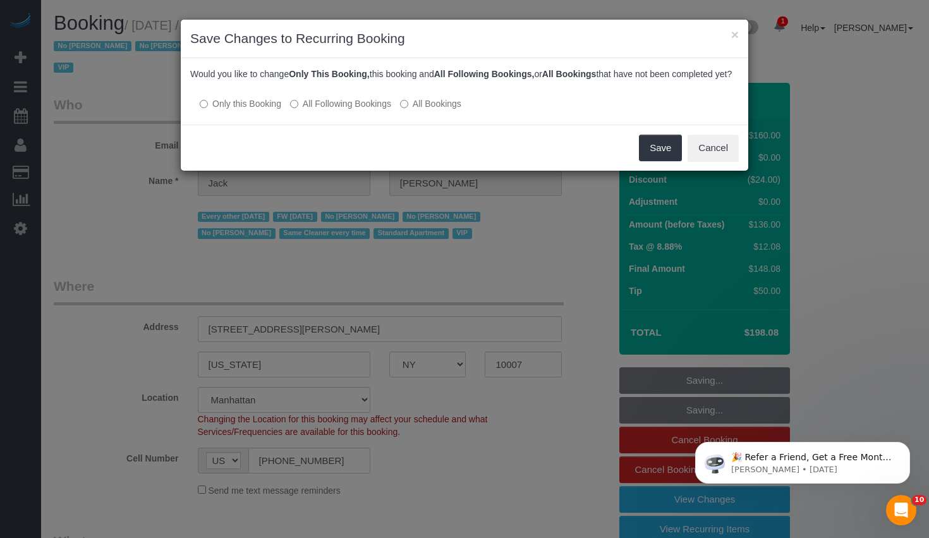
click at [356, 110] on label "All Following Bookings" at bounding box center [340, 103] width 101 height 13
click at [643, 157] on button "Save" at bounding box center [660, 148] width 43 height 27
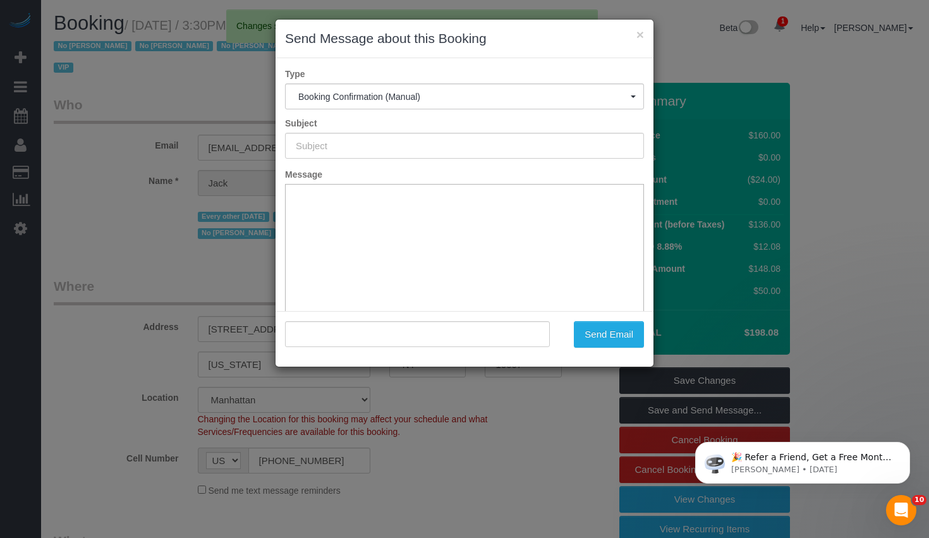
type input "Cleaning Confirmed for [DATE] 3:30pm"
type input ""[PERSON_NAME]" <[EMAIL_ADDRESS][DOMAIN_NAME]>"
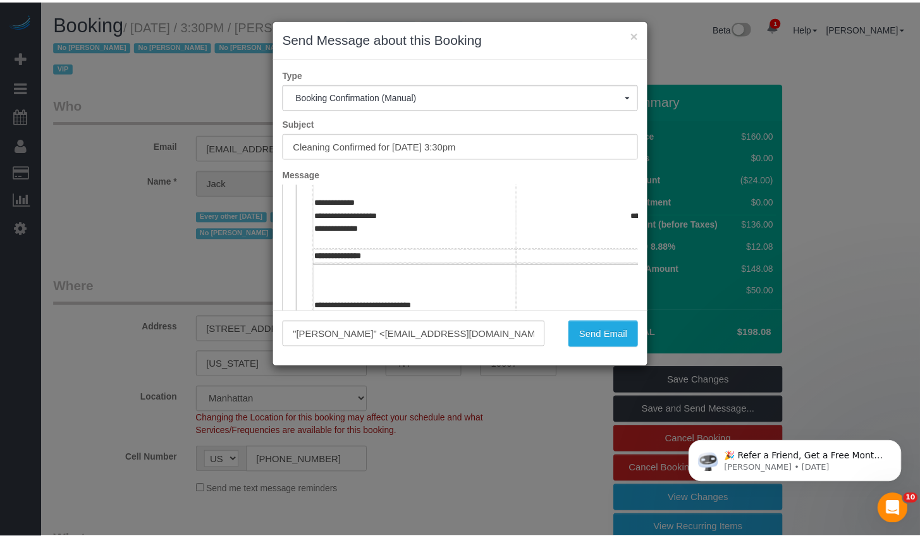
scroll to position [248, 0]
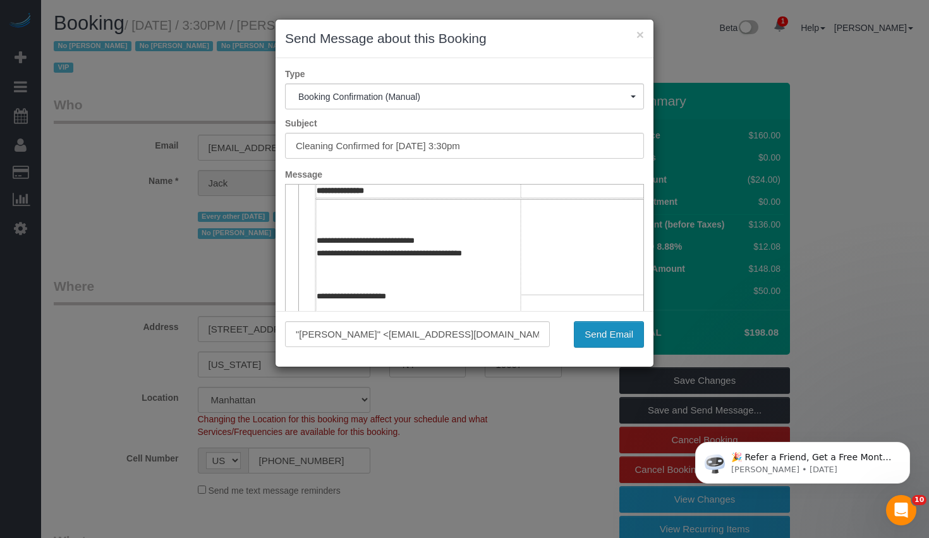
click at [606, 334] on button "Send Email" at bounding box center [609, 334] width 70 height 27
